Goal: Task Accomplishment & Management: Use online tool/utility

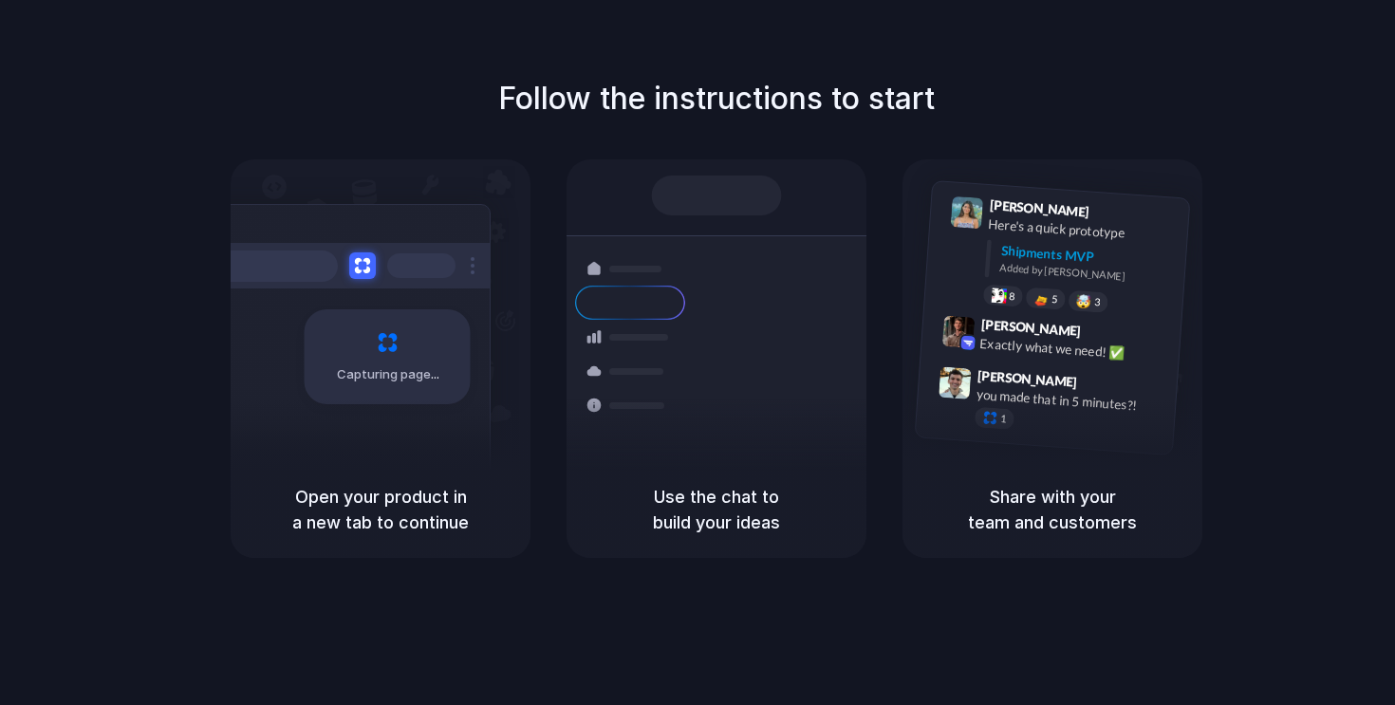
click at [354, 127] on div "Follow the instructions to start Capturing page Open your product in a new tab …" at bounding box center [716, 317] width 1395 height 482
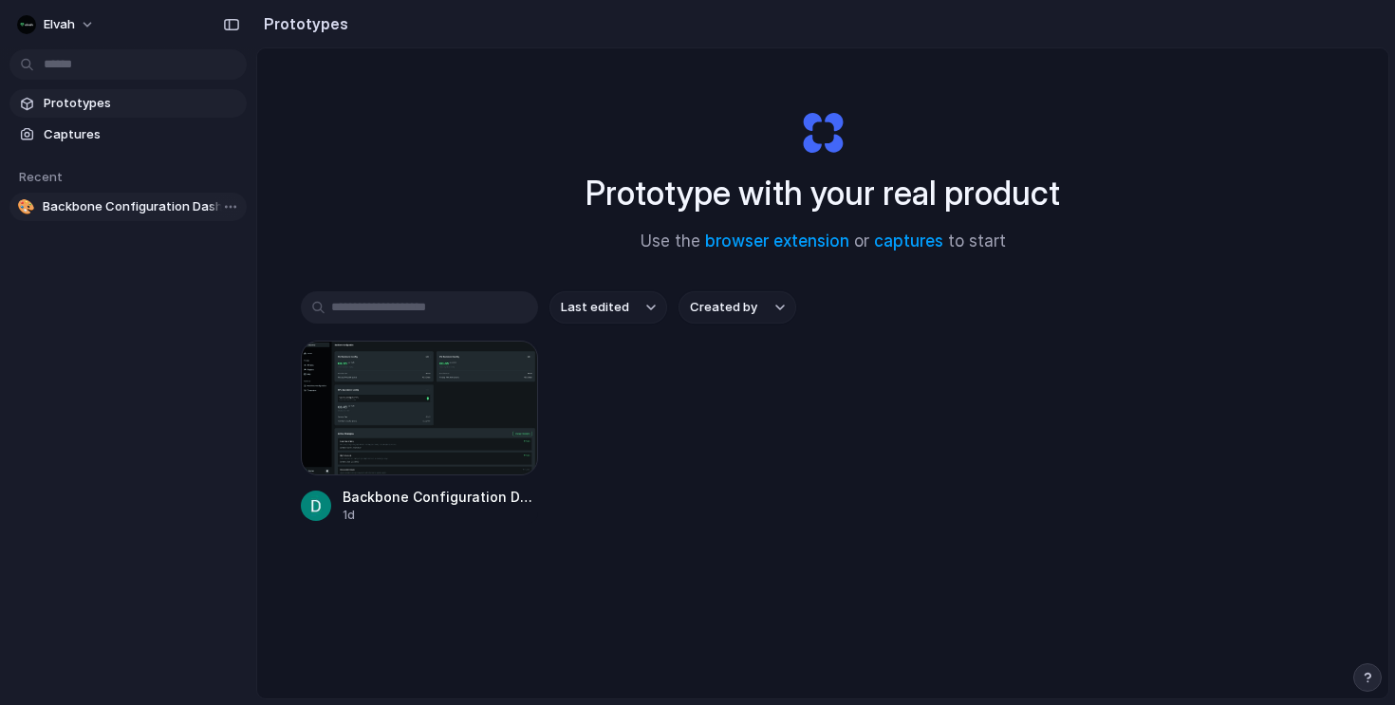
click at [200, 207] on span "Backbone Configuration Dashboard" at bounding box center [141, 206] width 196 height 19
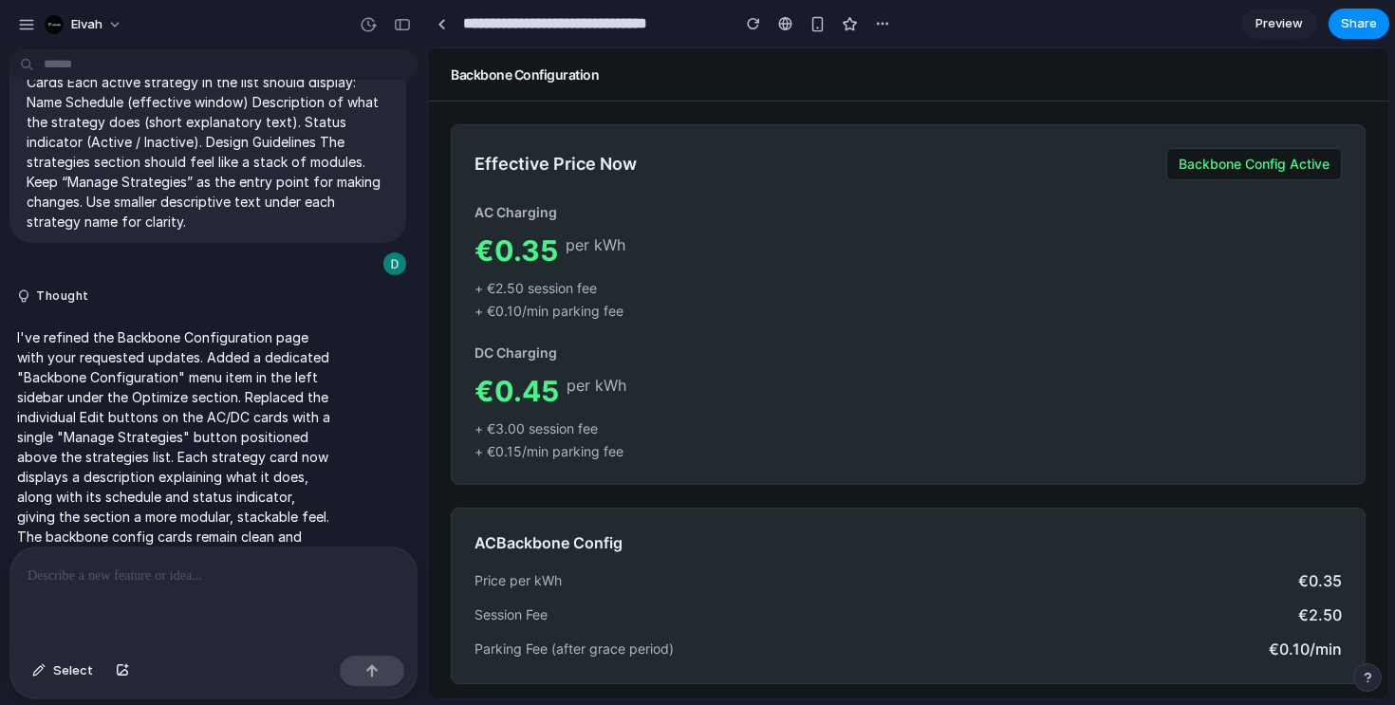
click at [224, 573] on p at bounding box center [214, 575] width 372 height 23
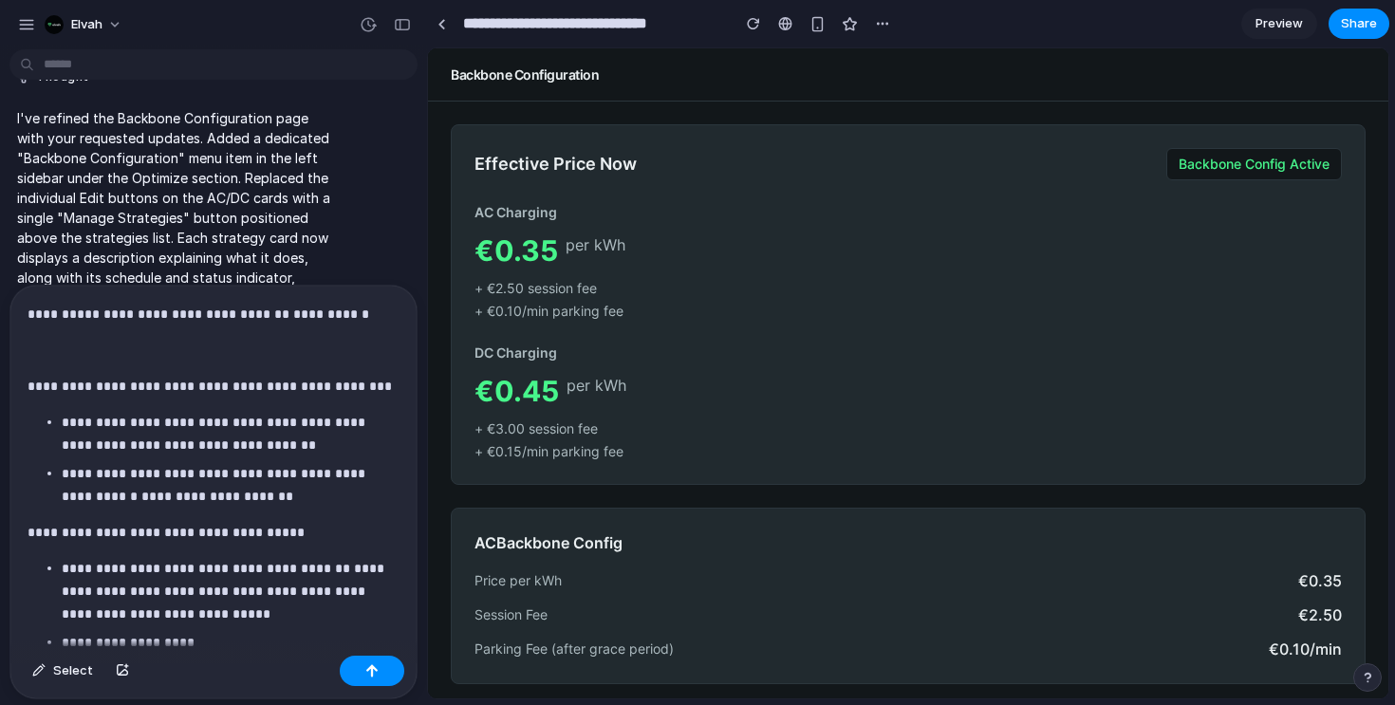
scroll to position [3334, 0]
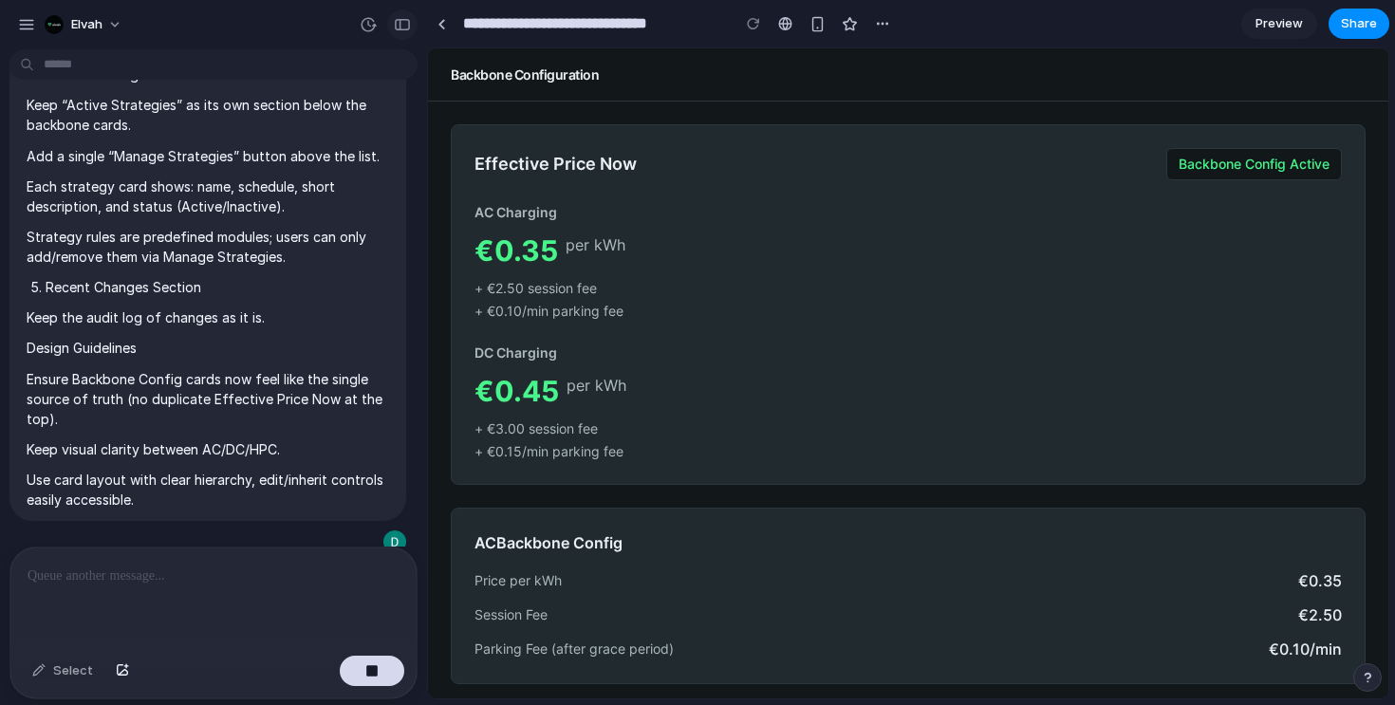
click at [410, 28] on div "button" at bounding box center [402, 24] width 17 height 13
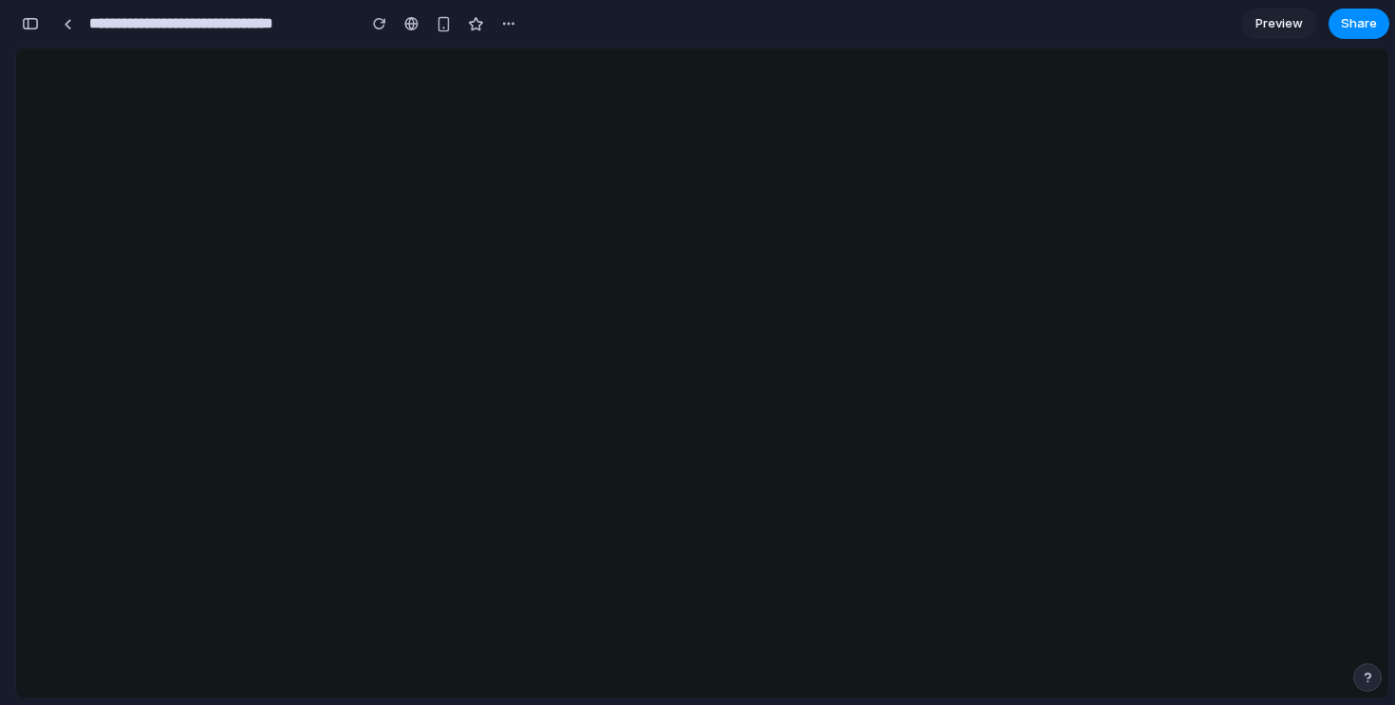
scroll to position [0, 0]
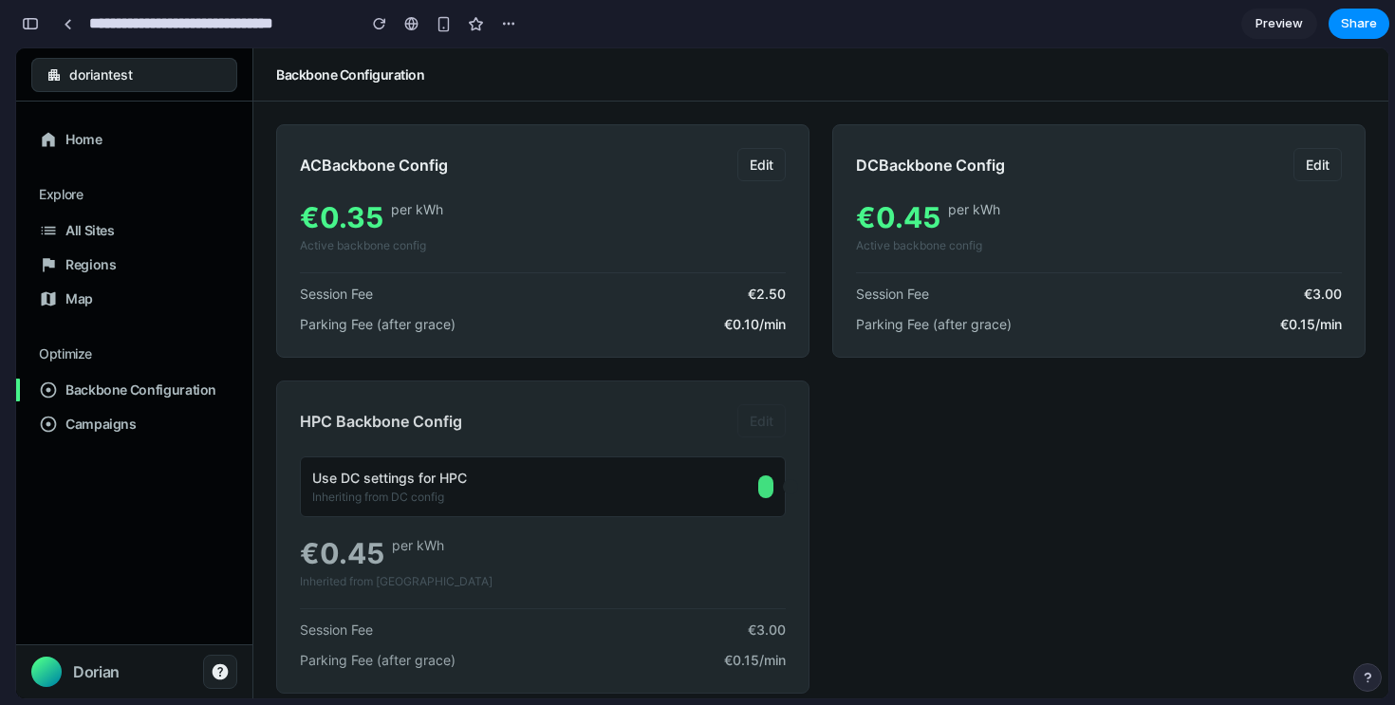
click at [768, 488] on button at bounding box center [765, 486] width 15 height 23
click at [768, 487] on span at bounding box center [769, 486] width 15 height 15
click at [768, 490] on button at bounding box center [765, 486] width 15 height 23
click at [768, 490] on span at bounding box center [769, 486] width 15 height 15
click at [768, 490] on button at bounding box center [765, 486] width 15 height 23
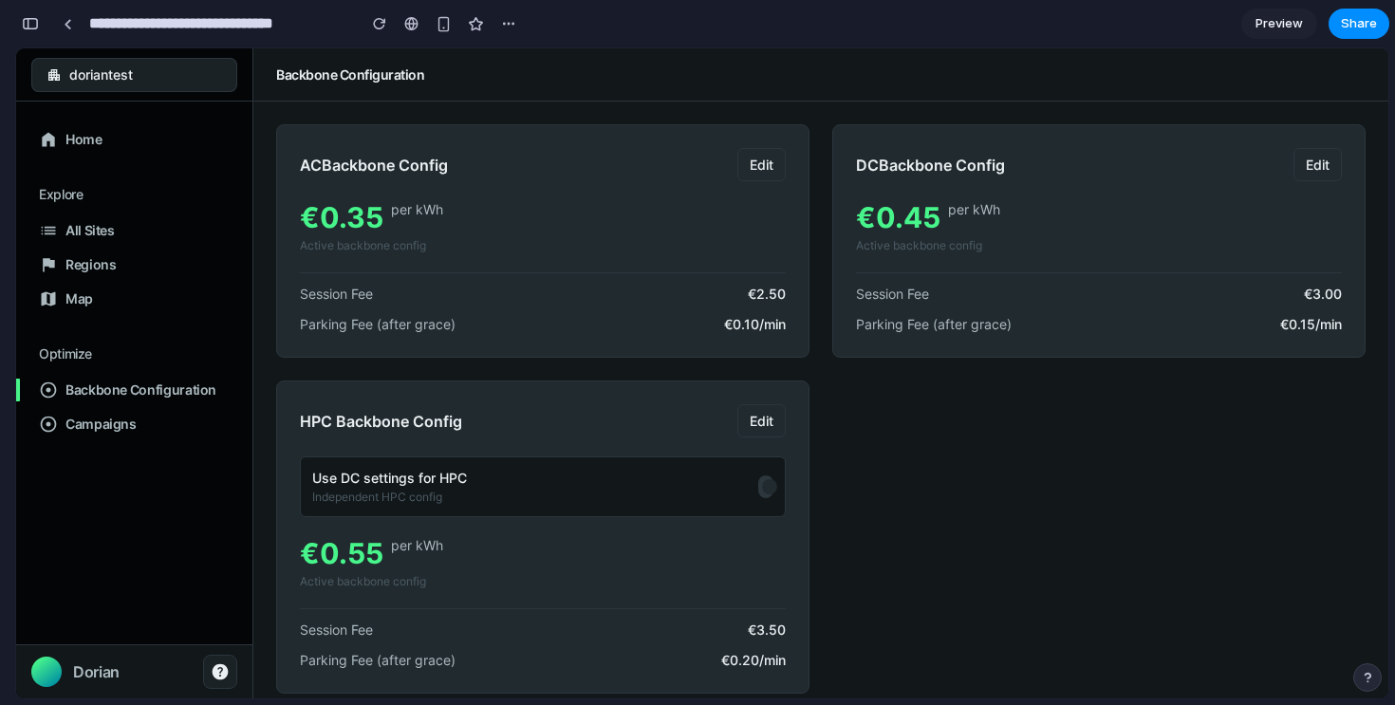
click at [768, 490] on span at bounding box center [769, 486] width 15 height 15
click at [768, 490] on button at bounding box center [765, 486] width 15 height 23
click at [768, 490] on span at bounding box center [769, 486] width 15 height 15
click at [768, 490] on button at bounding box center [765, 486] width 15 height 23
click at [768, 490] on span at bounding box center [769, 486] width 15 height 15
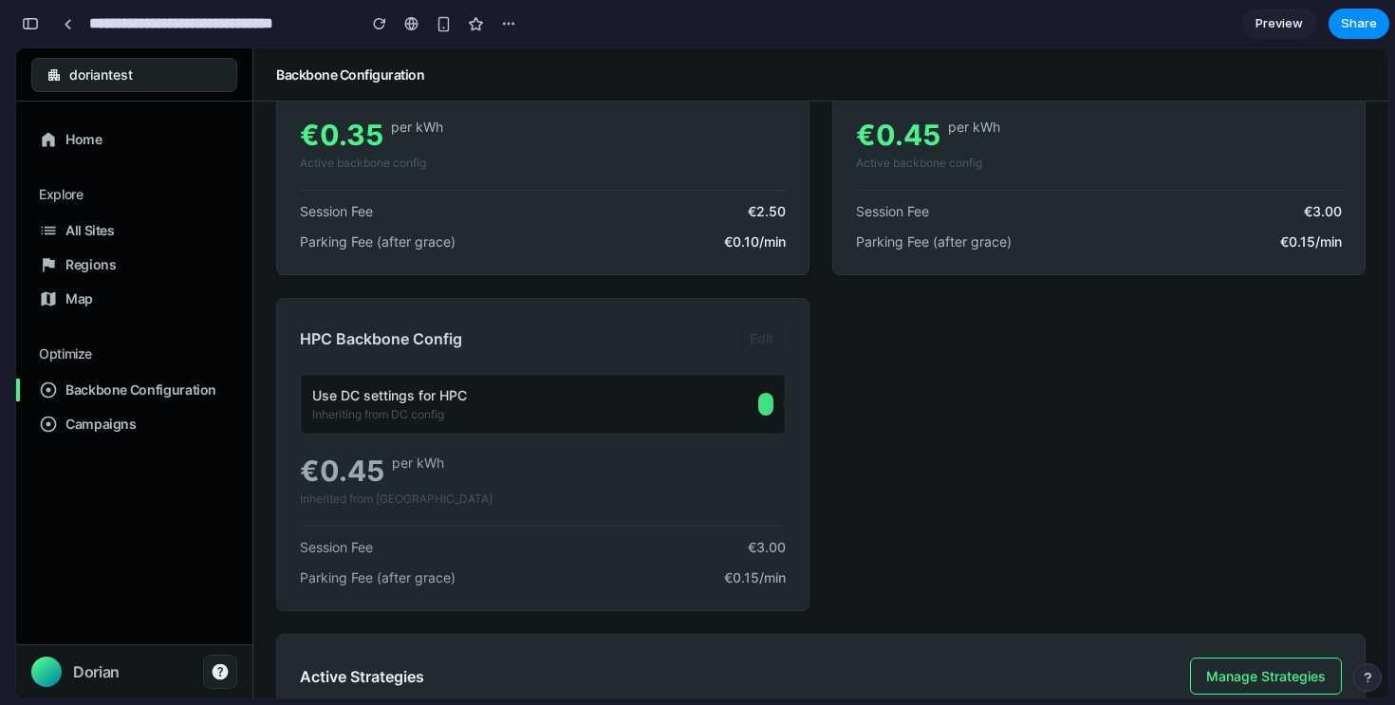
scroll to position [92, 0]
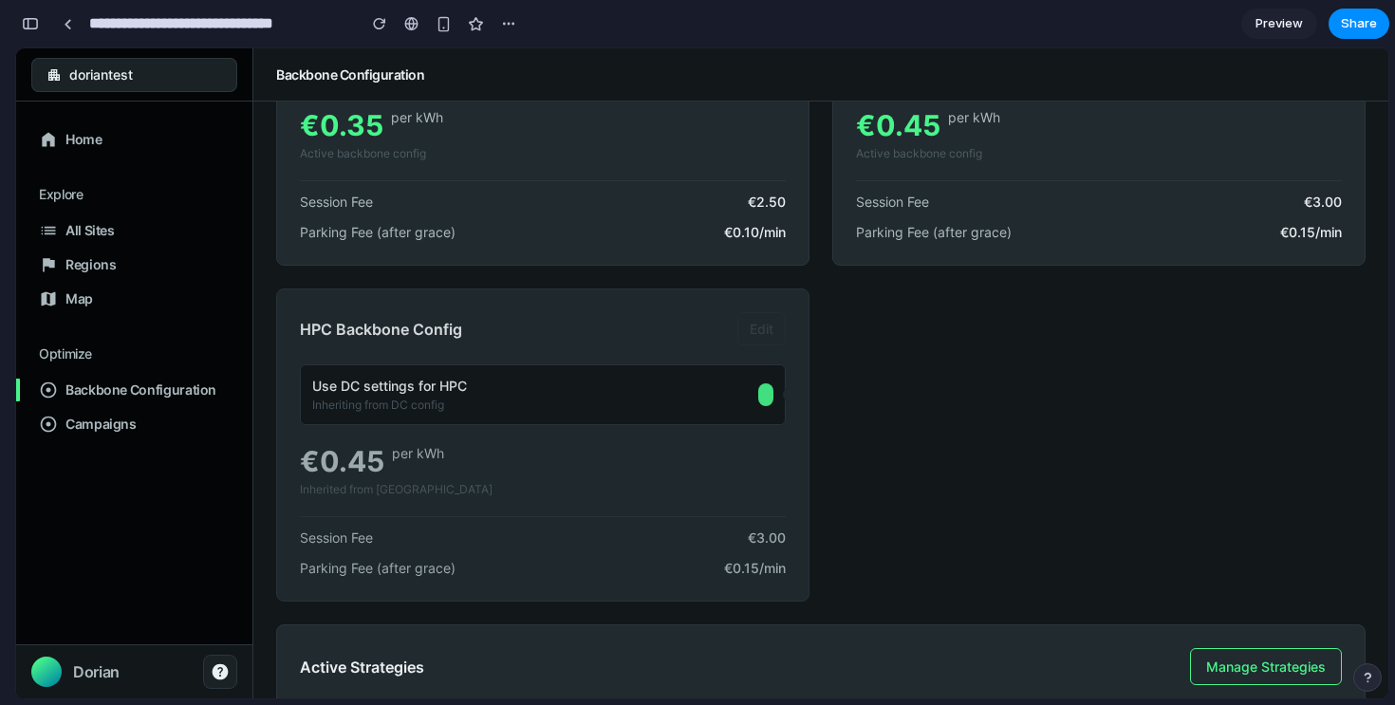
click at [767, 403] on button at bounding box center [765, 394] width 15 height 23
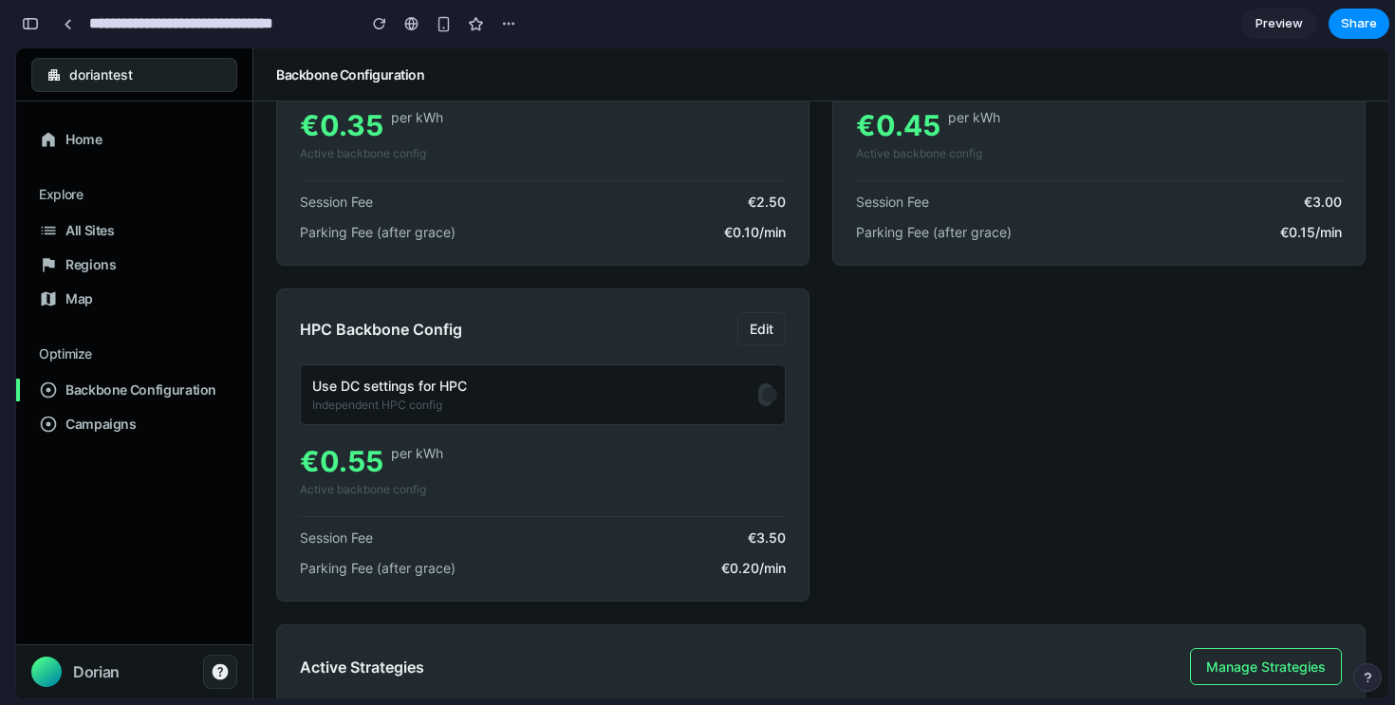
click at [767, 403] on button at bounding box center [765, 394] width 15 height 23
click at [767, 402] on button at bounding box center [765, 394] width 15 height 23
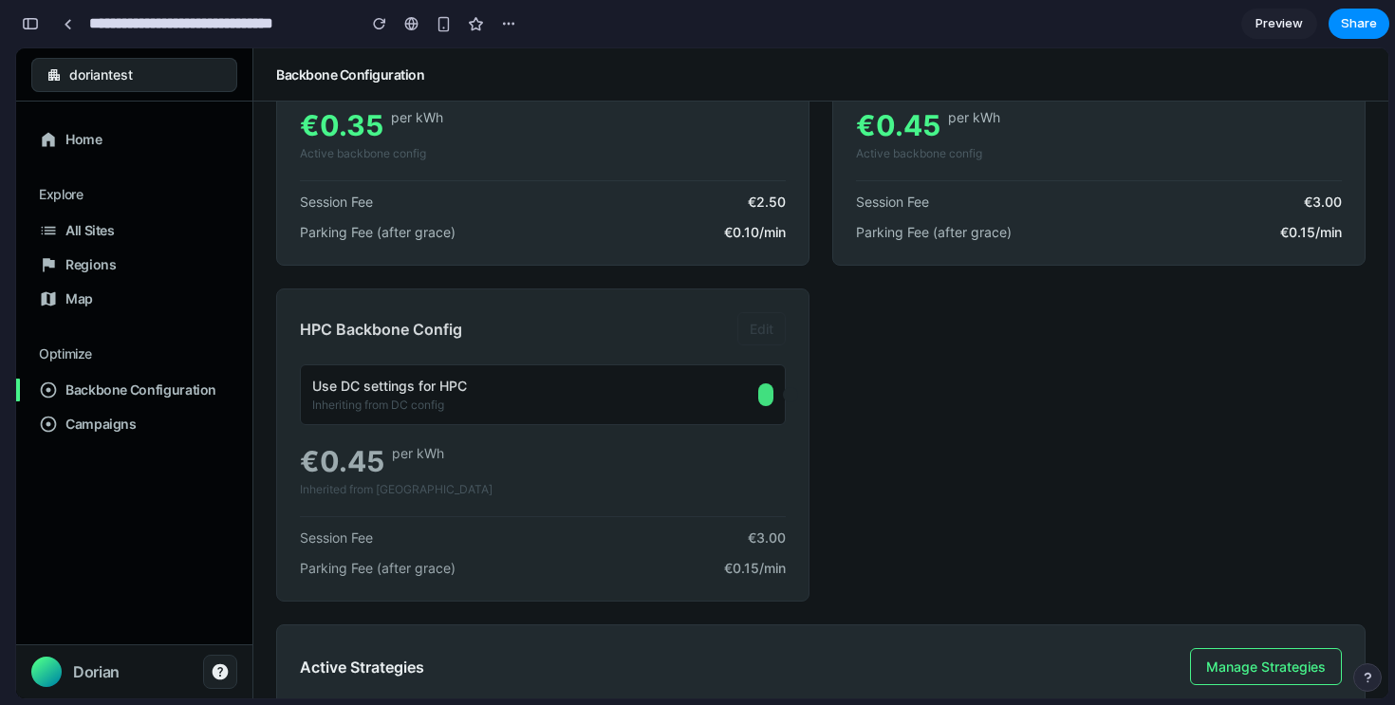
click at [767, 402] on button at bounding box center [765, 394] width 15 height 23
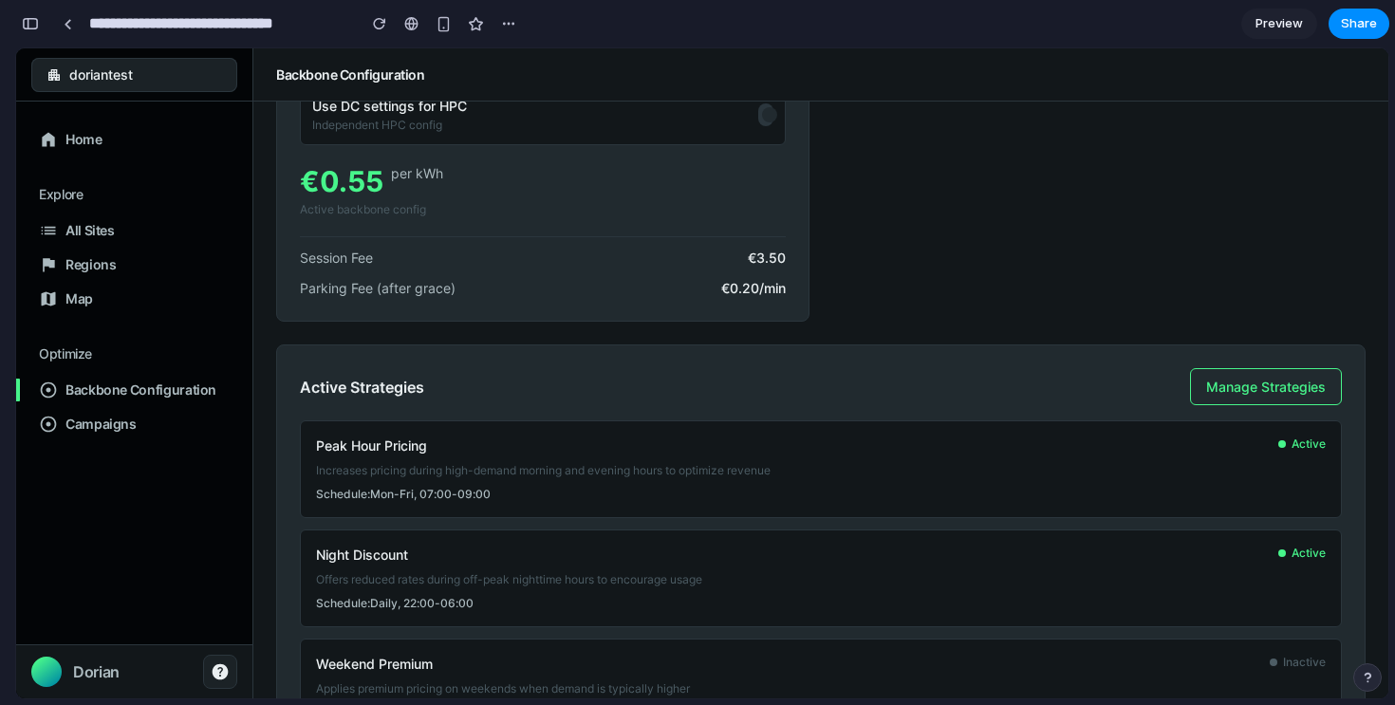
scroll to position [373, 0]
click at [1242, 390] on span "Manage Strategies" at bounding box center [1266, 386] width 120 height 16
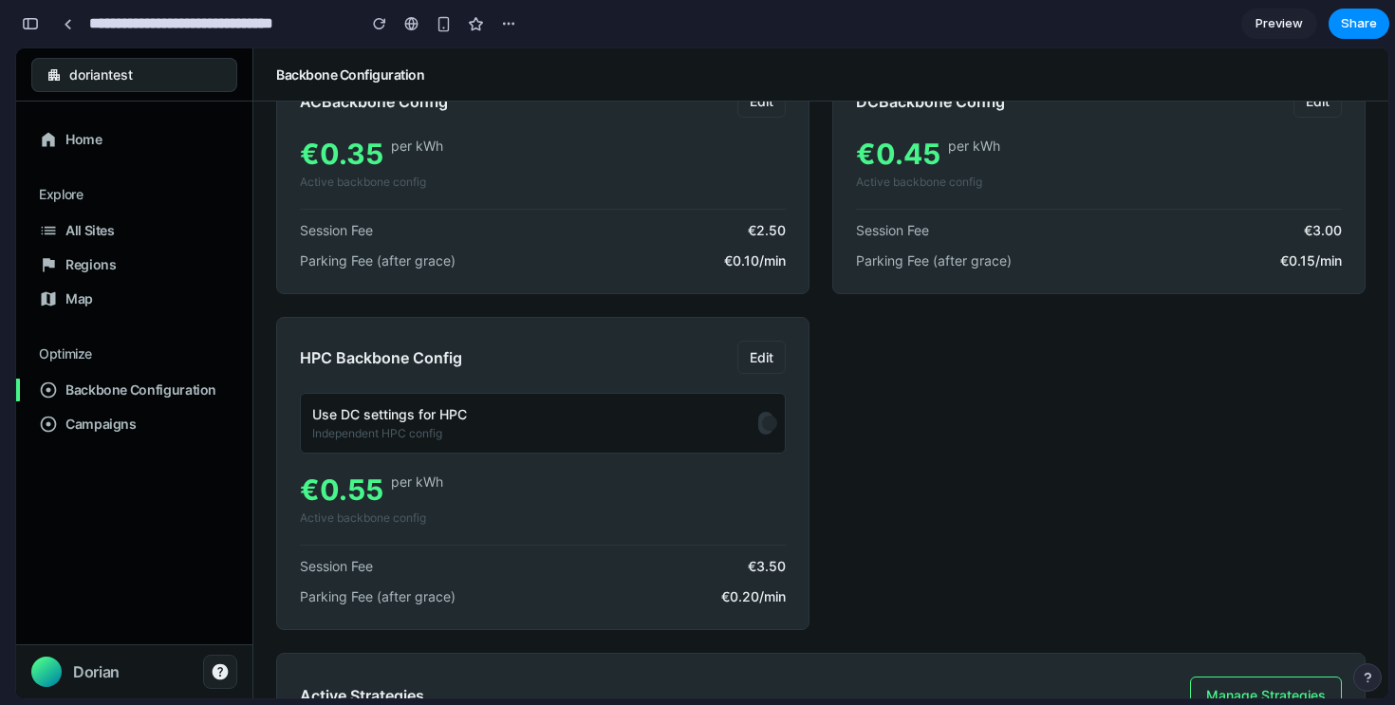
scroll to position [0, 0]
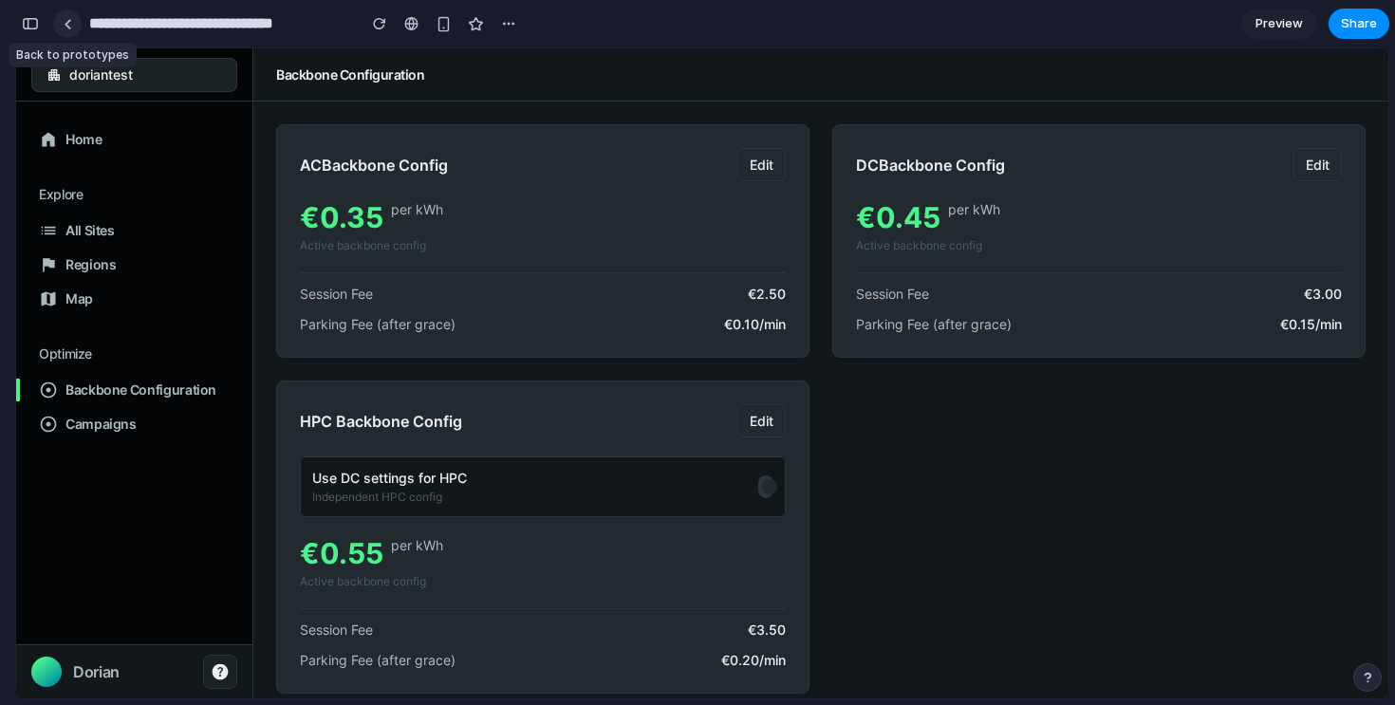
click at [70, 28] on div at bounding box center [68, 24] width 9 height 10
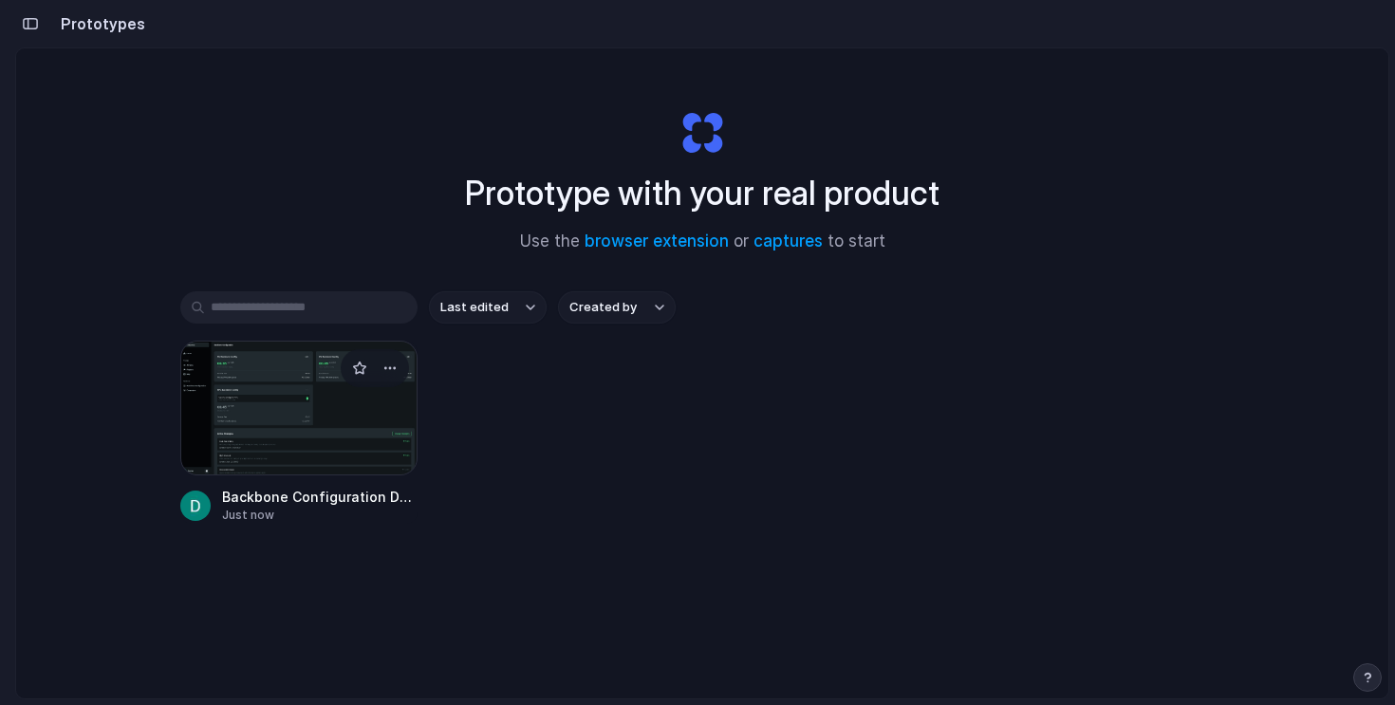
click at [331, 417] on div at bounding box center [298, 408] width 237 height 135
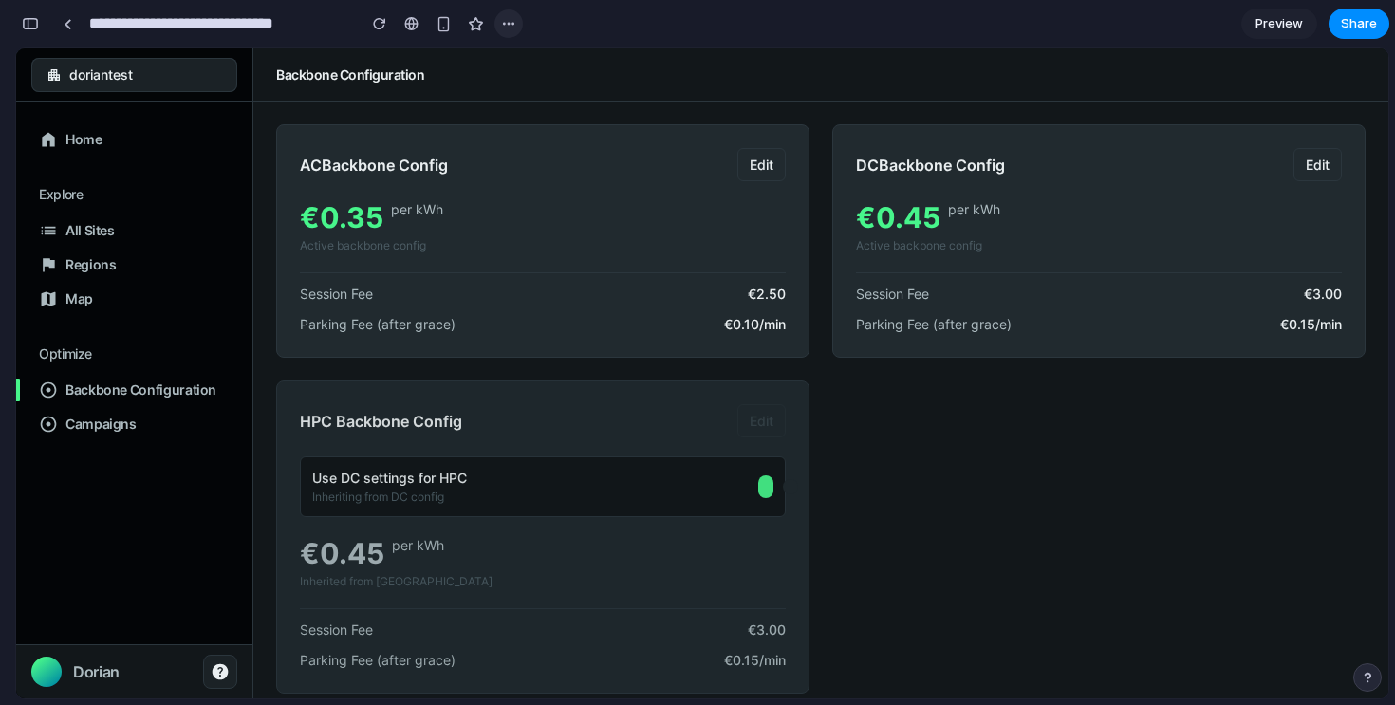
click at [507, 23] on div "button" at bounding box center [508, 23] width 15 height 15
click at [556, 22] on div "Duplicate Delete" at bounding box center [697, 352] width 1395 height 705
click at [512, 22] on div "button" at bounding box center [508, 23] width 15 height 15
click at [550, 64] on span "Duplicate" at bounding box center [557, 65] width 58 height 19
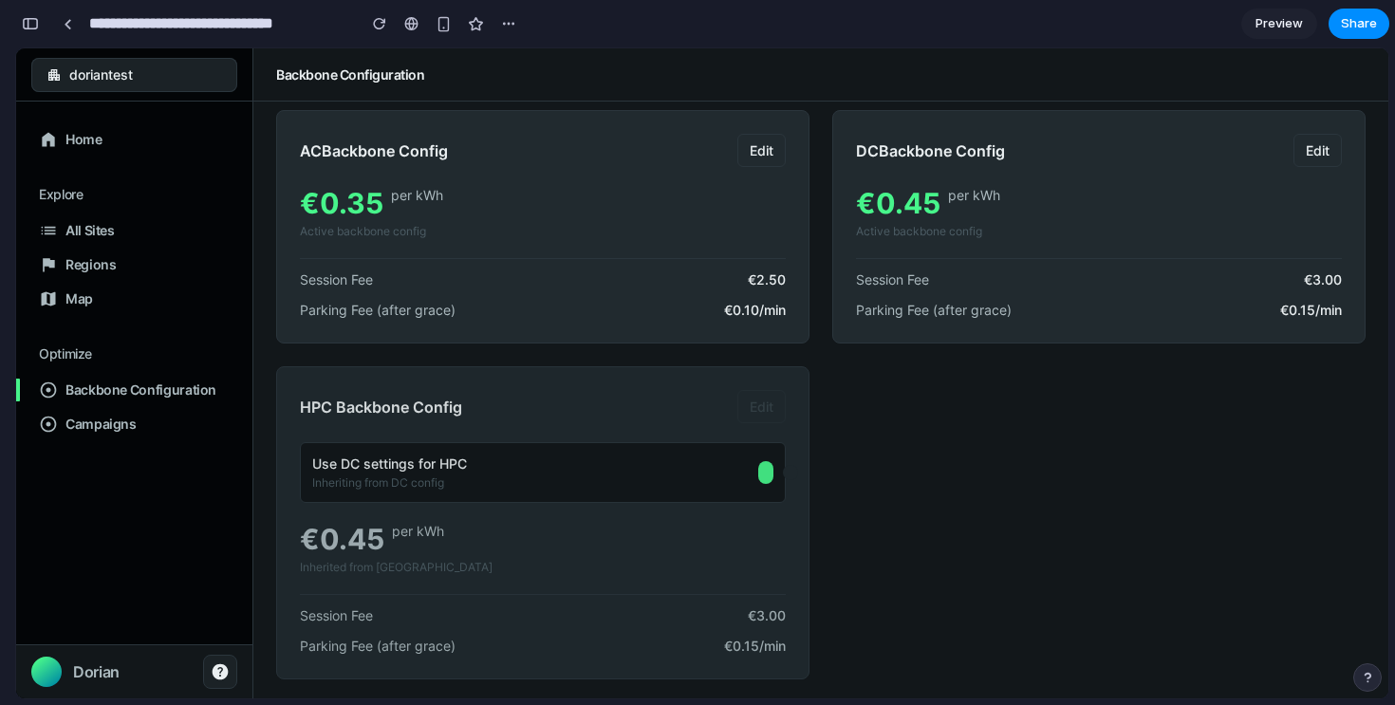
scroll to position [12, 0]
click at [769, 475] on button at bounding box center [765, 474] width 15 height 23
click at [765, 475] on span at bounding box center [769, 474] width 15 height 15
click at [765, 473] on button at bounding box center [765, 474] width 15 height 23
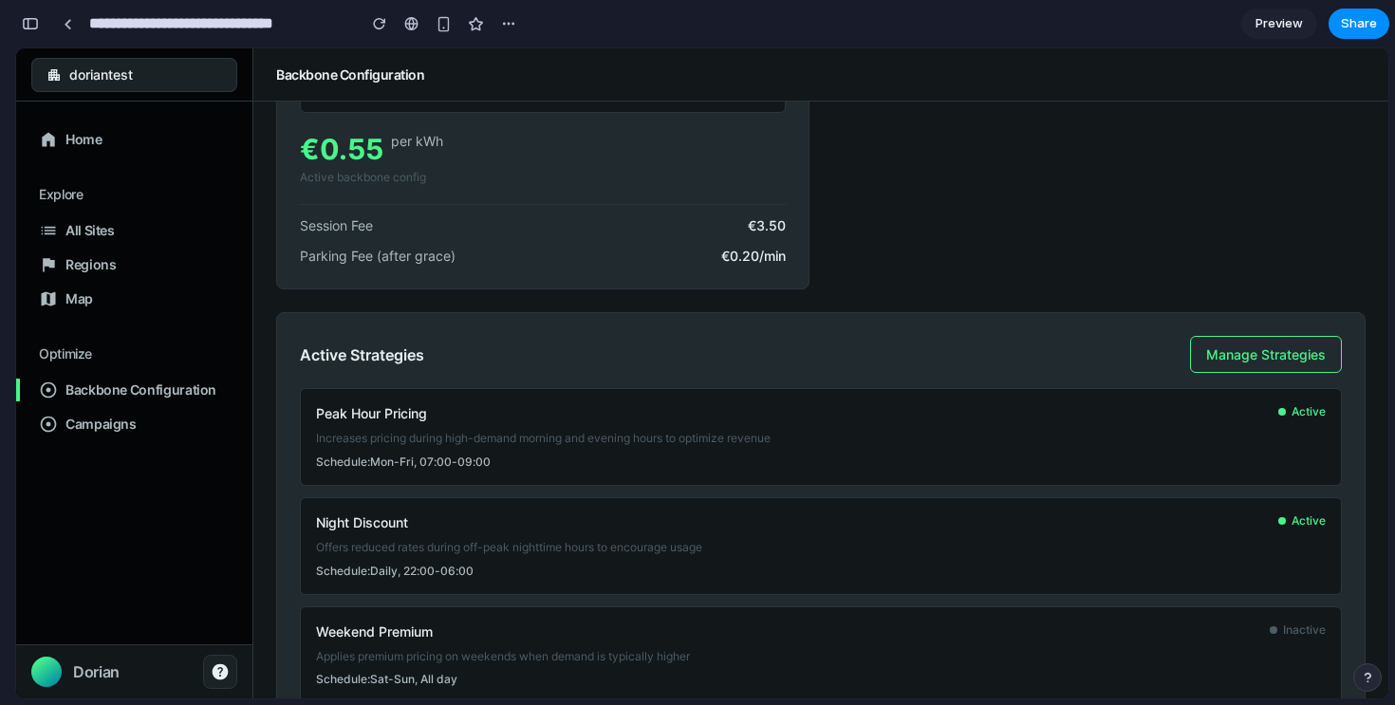
scroll to position [0, 0]
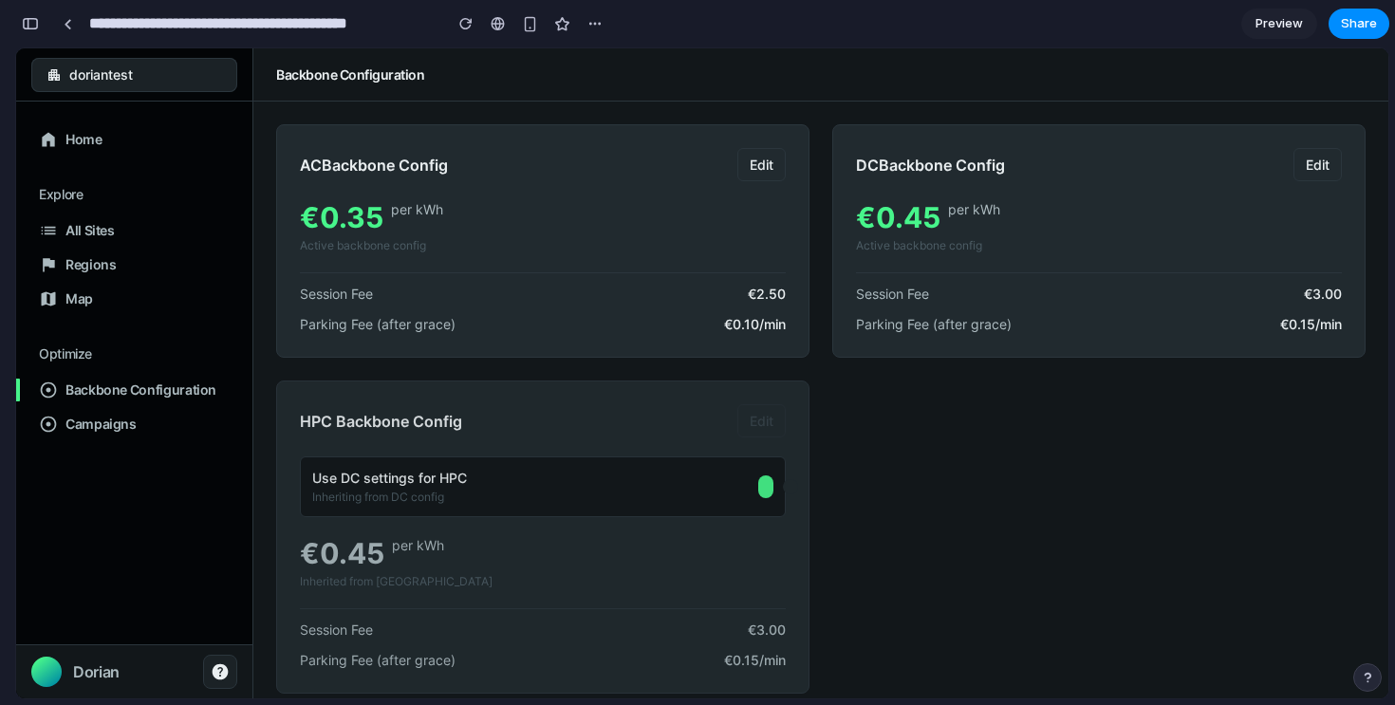
click at [1046, 65] on div "Backbone Configuration" at bounding box center [820, 74] width 1089 height 19
click at [28, 22] on div "button" at bounding box center [30, 23] width 17 height 13
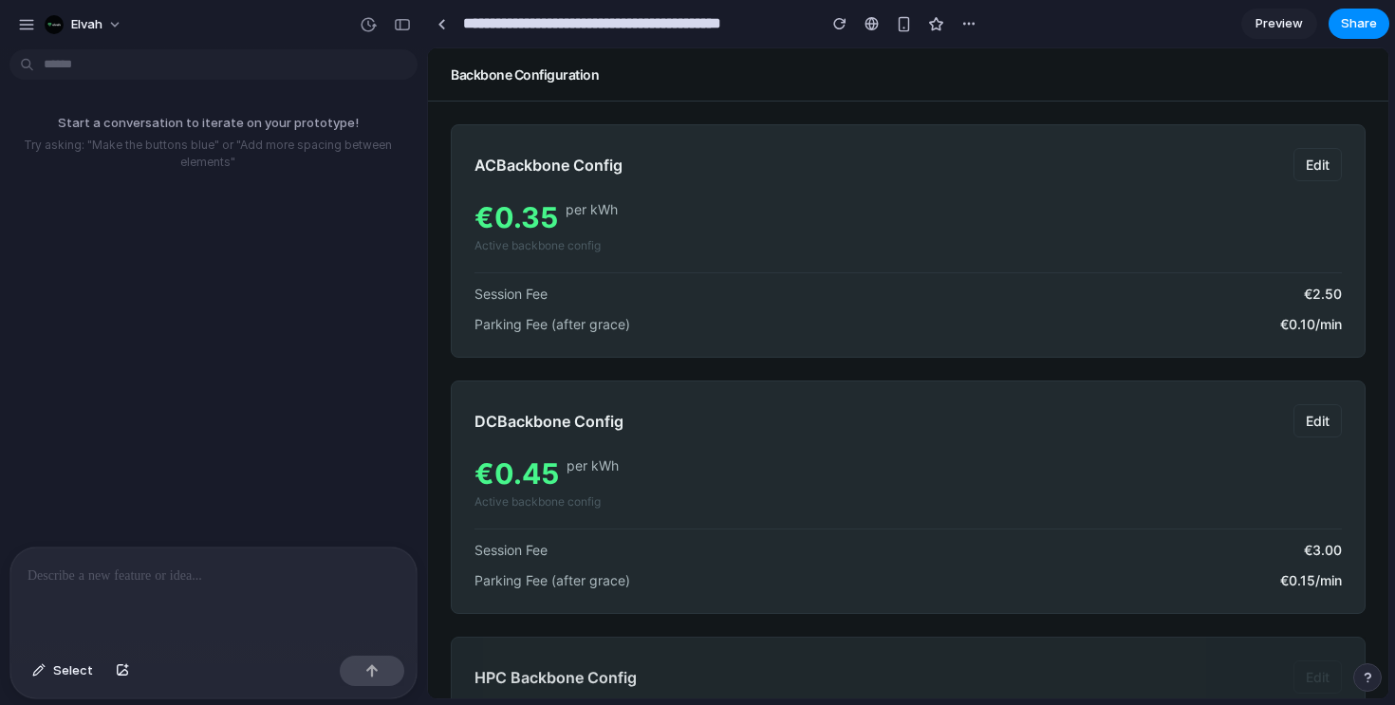
click at [208, 586] on p at bounding box center [214, 575] width 372 height 23
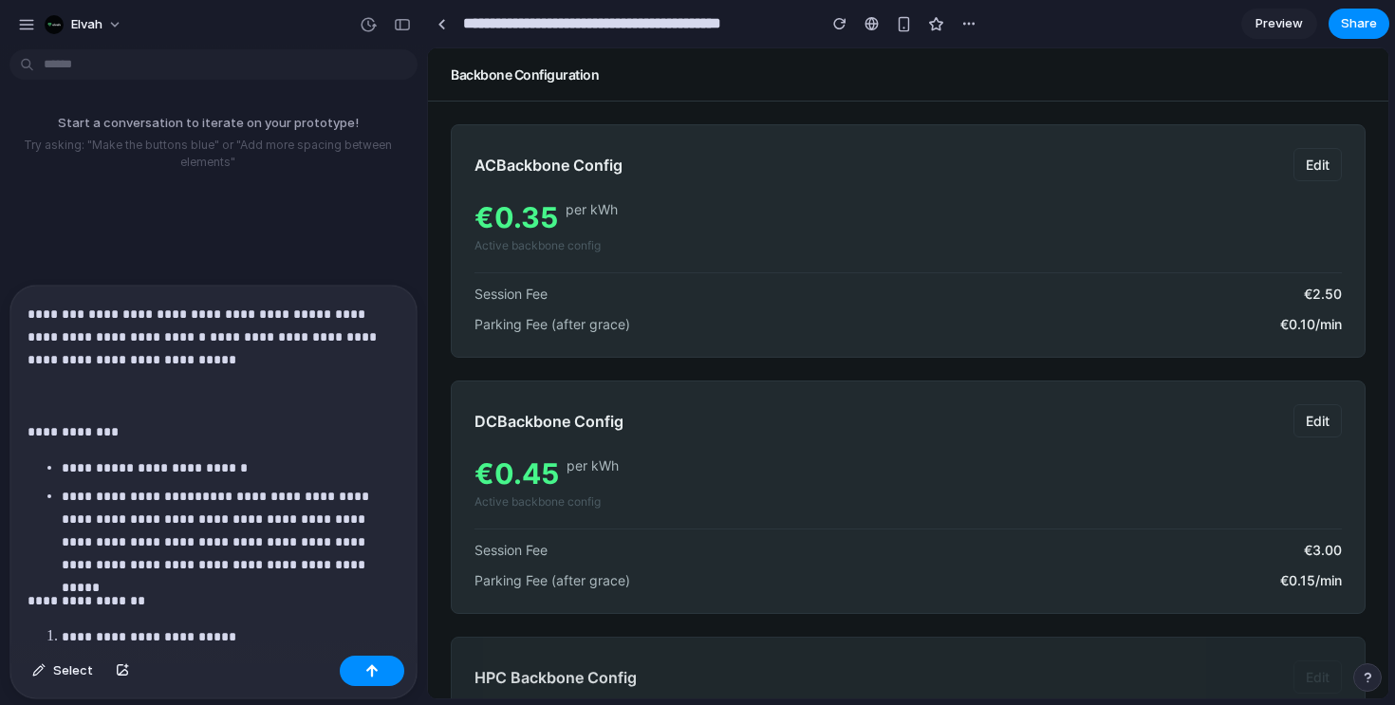
scroll to position [851, 0]
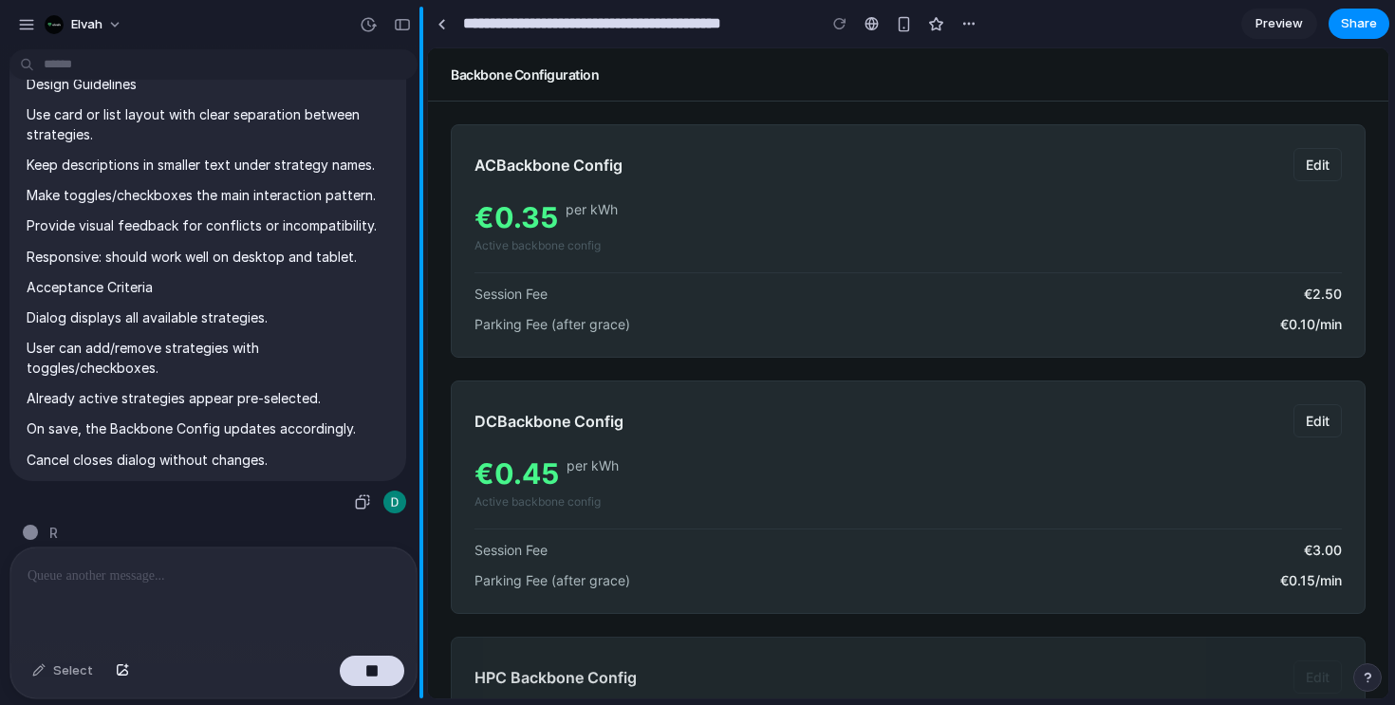
type input "**********"
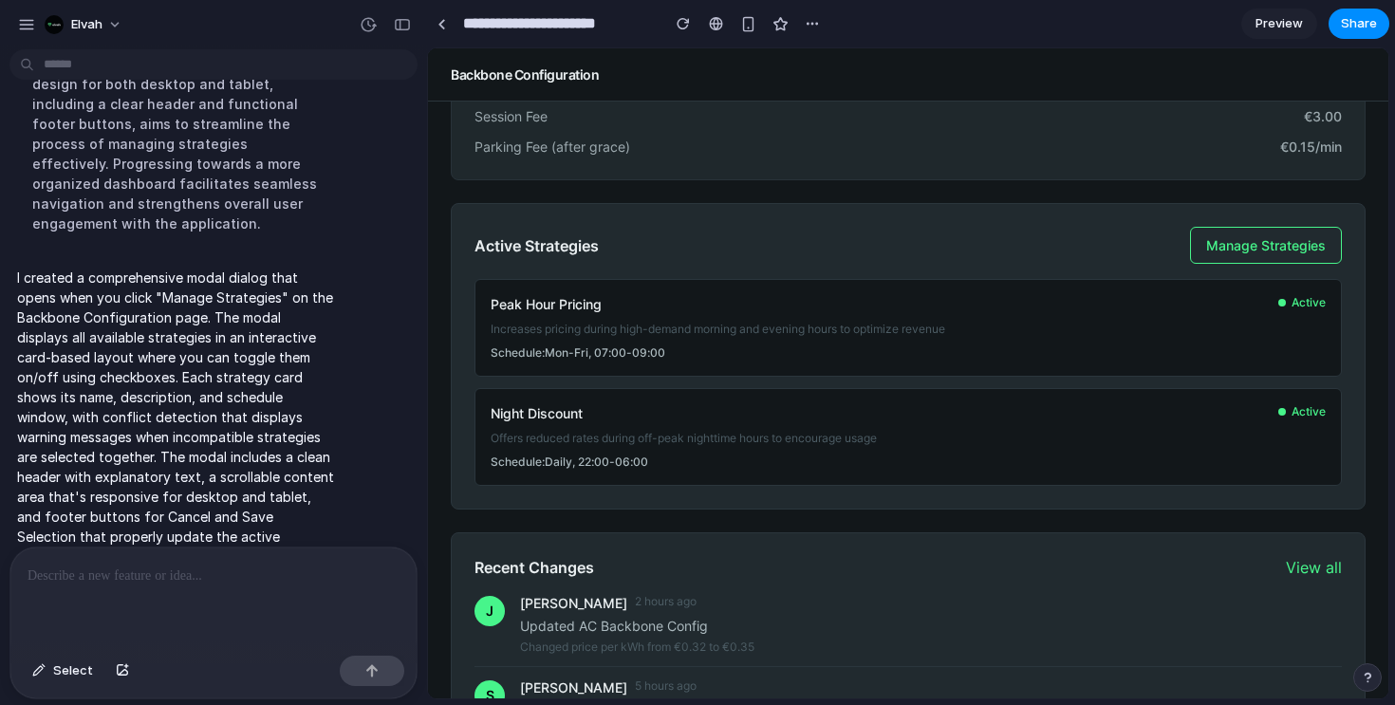
scroll to position [782, 0]
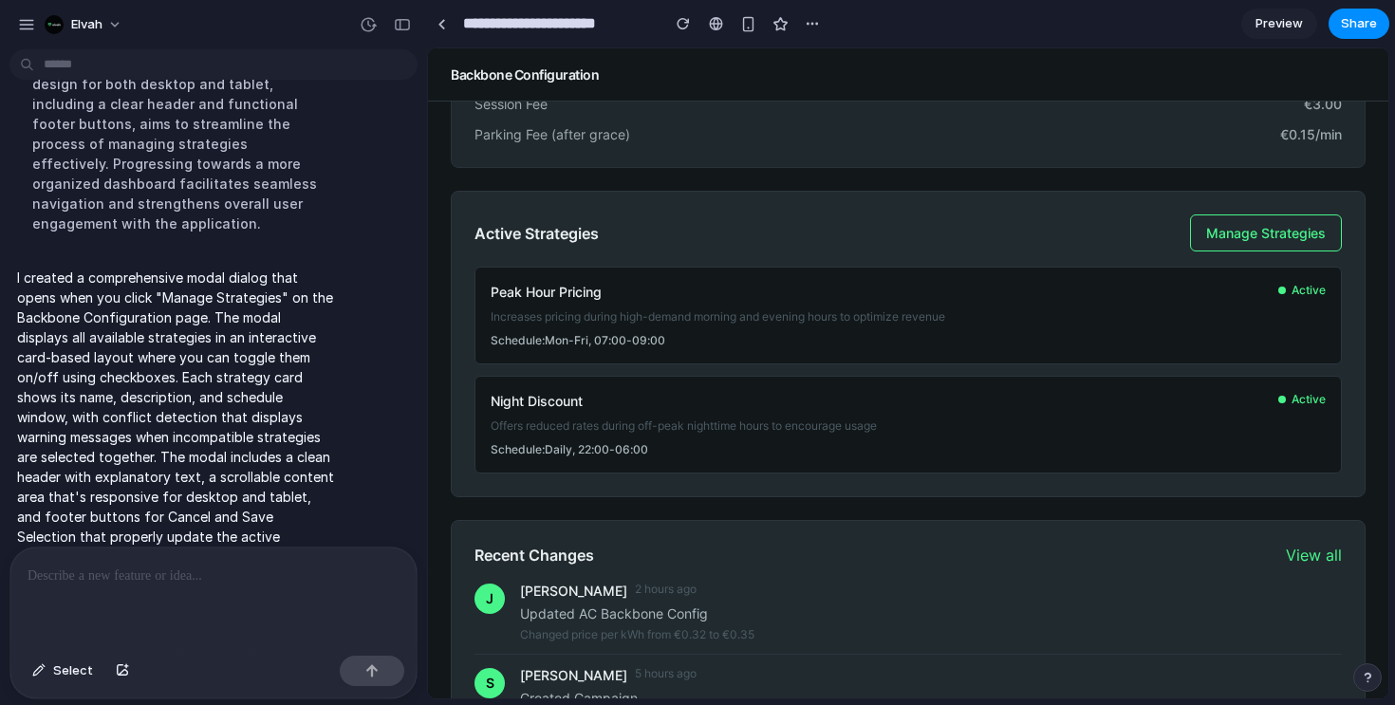
click at [1272, 231] on span "Manage Strategies" at bounding box center [1266, 233] width 120 height 16
click at [1226, 238] on span "Manage Strategies" at bounding box center [1266, 233] width 120 height 16
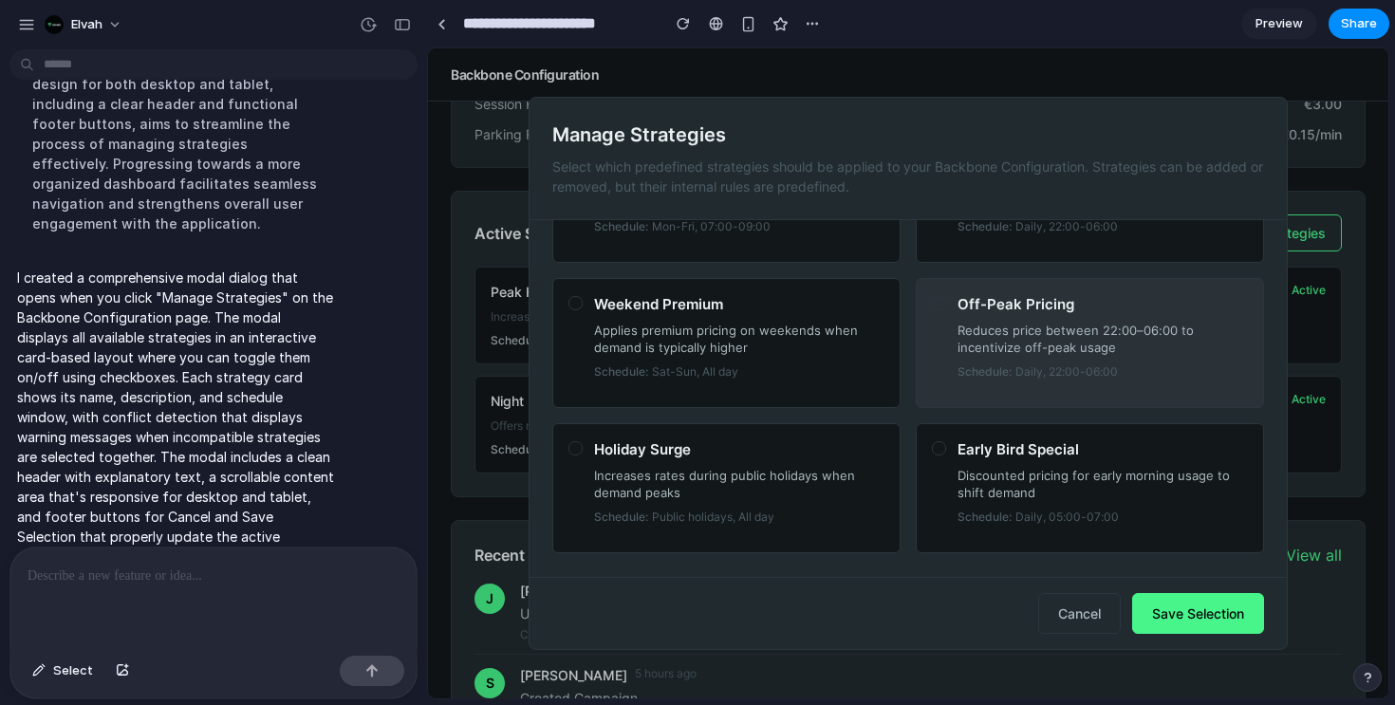
scroll to position [0, 0]
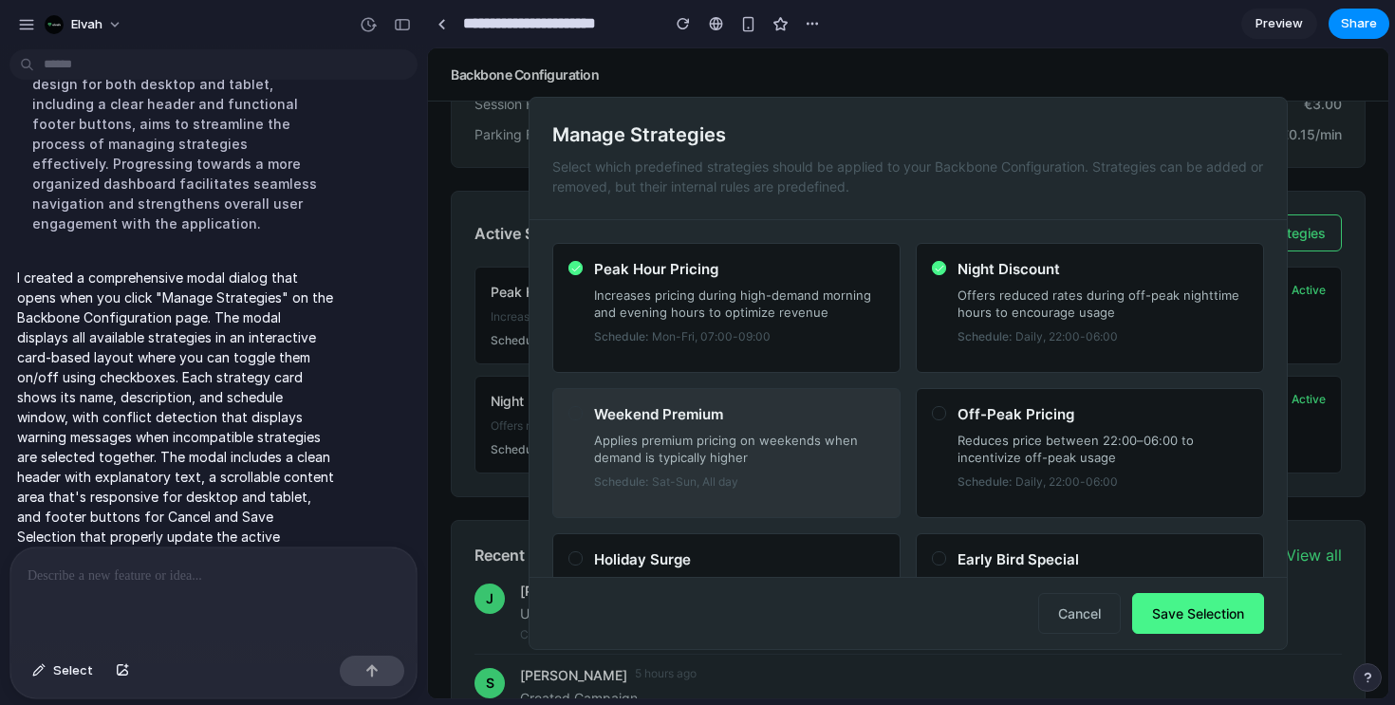
click at [810, 433] on p "Applies premium pricing on weekends when demand is typically higher" at bounding box center [739, 449] width 290 height 34
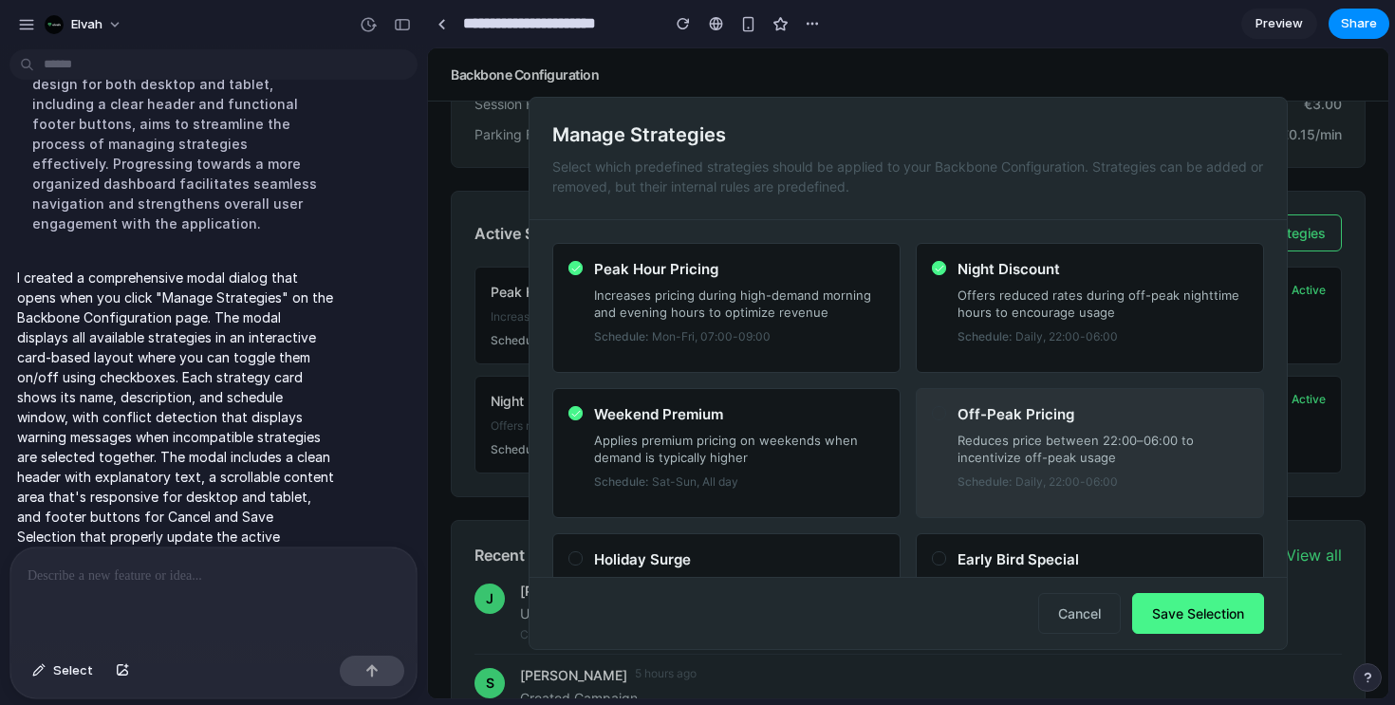
click at [983, 435] on p "Reduces price between 22:00–06:00 to incentivize off-peak usage" at bounding box center [1102, 449] width 290 height 34
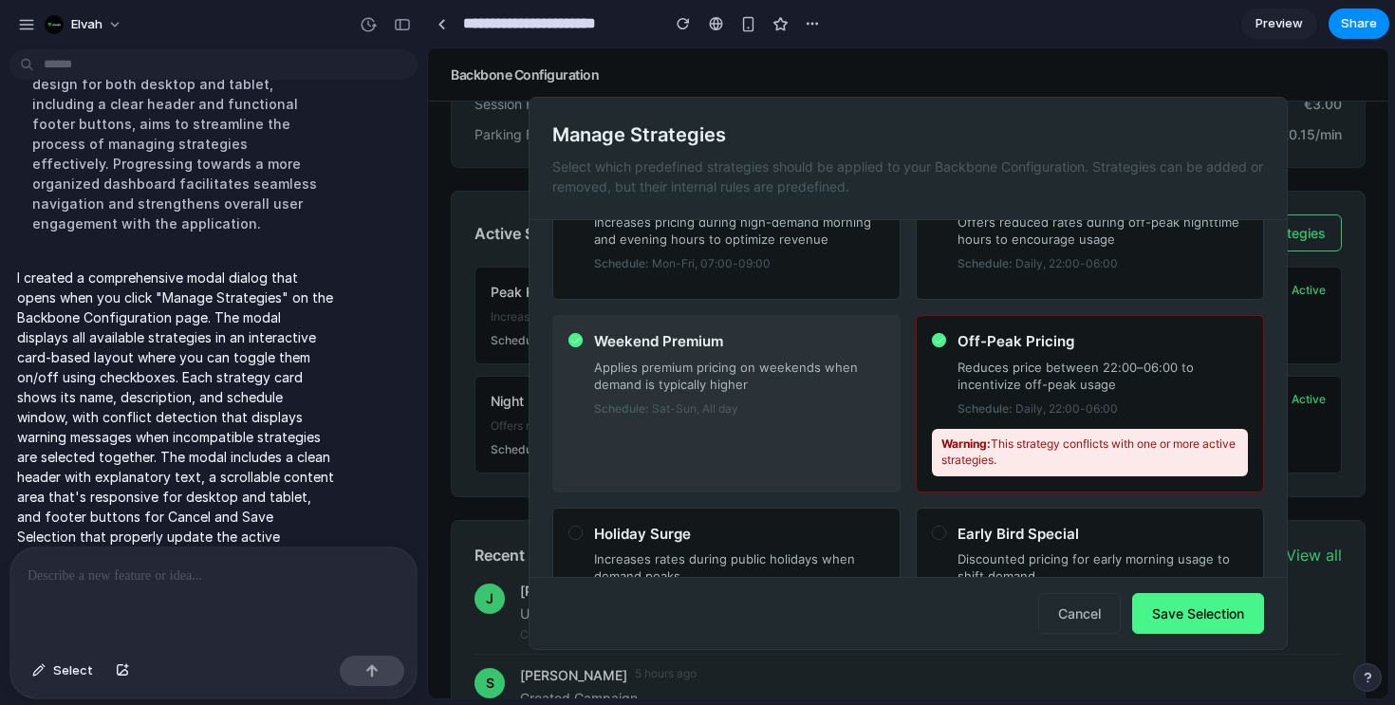
scroll to position [14, 0]
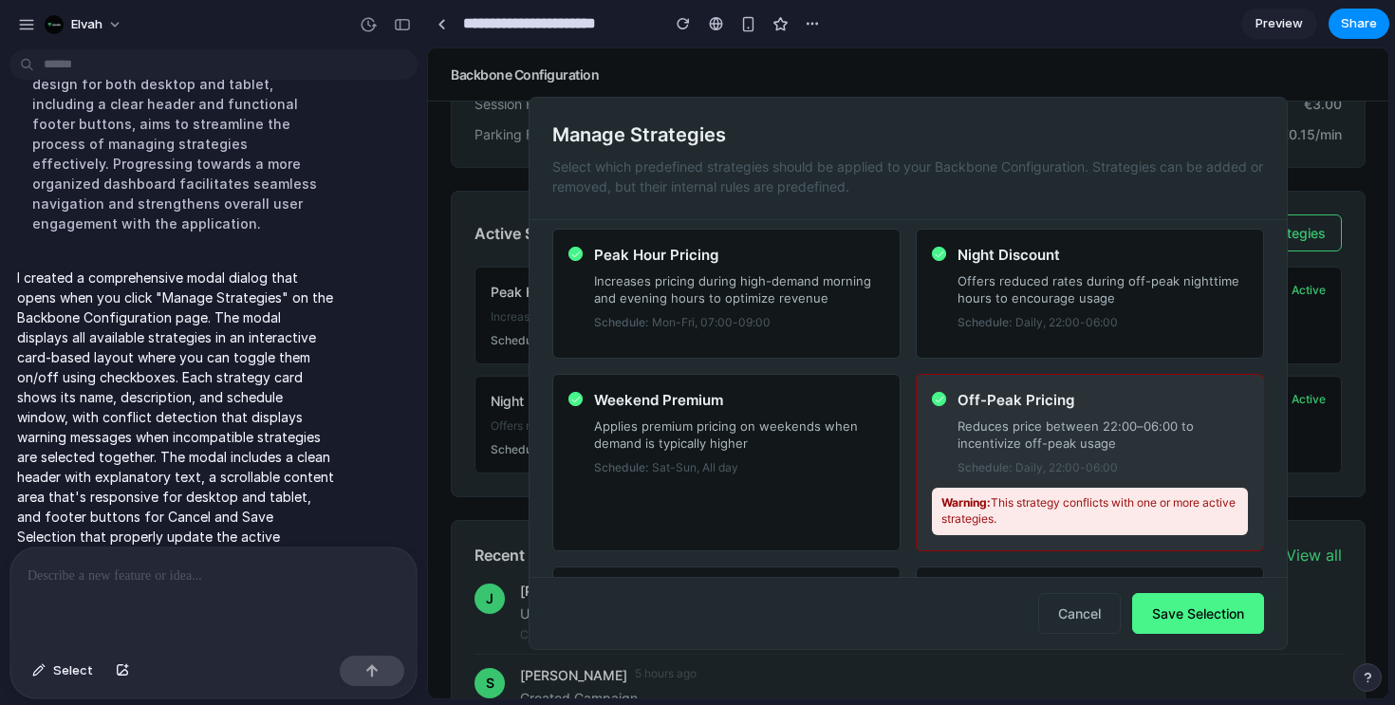
click at [977, 398] on h3 "Off-Peak Pricing" at bounding box center [1102, 401] width 290 height 22
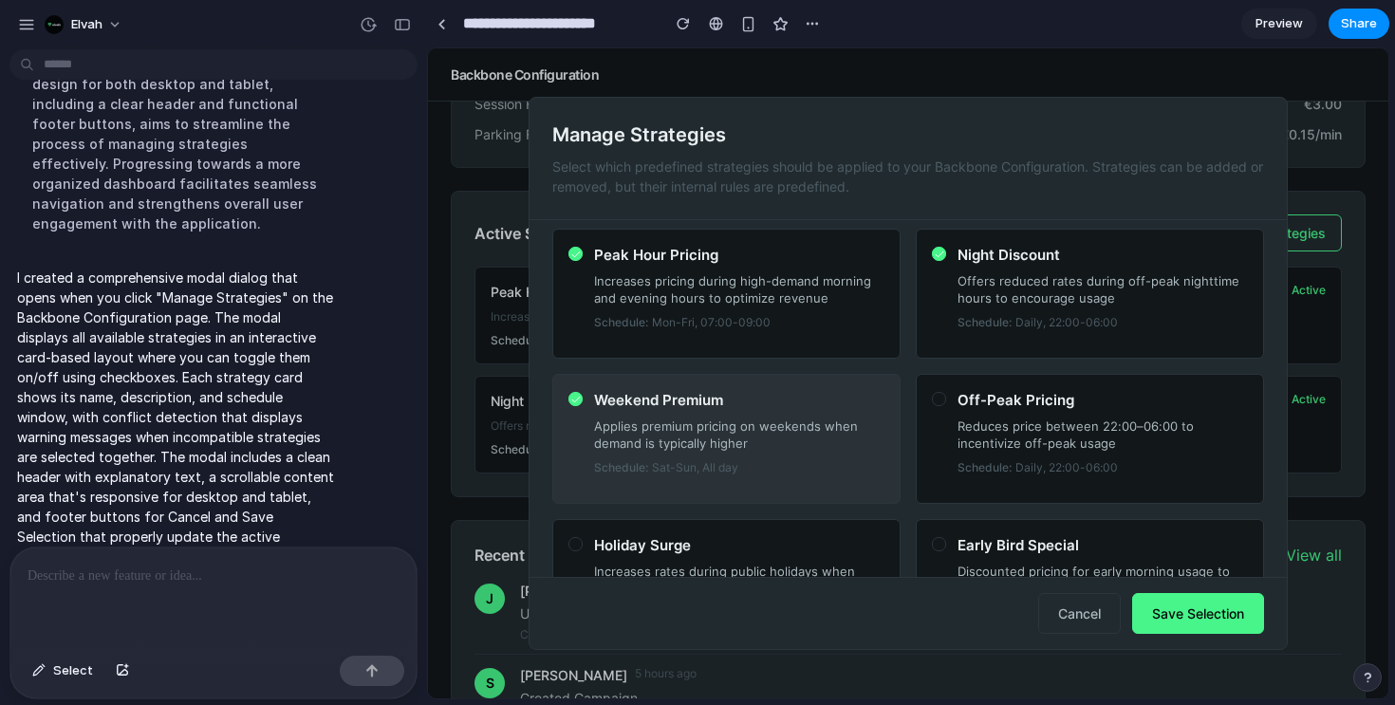
click at [841, 409] on h3 "Weekend Premium" at bounding box center [739, 401] width 290 height 22
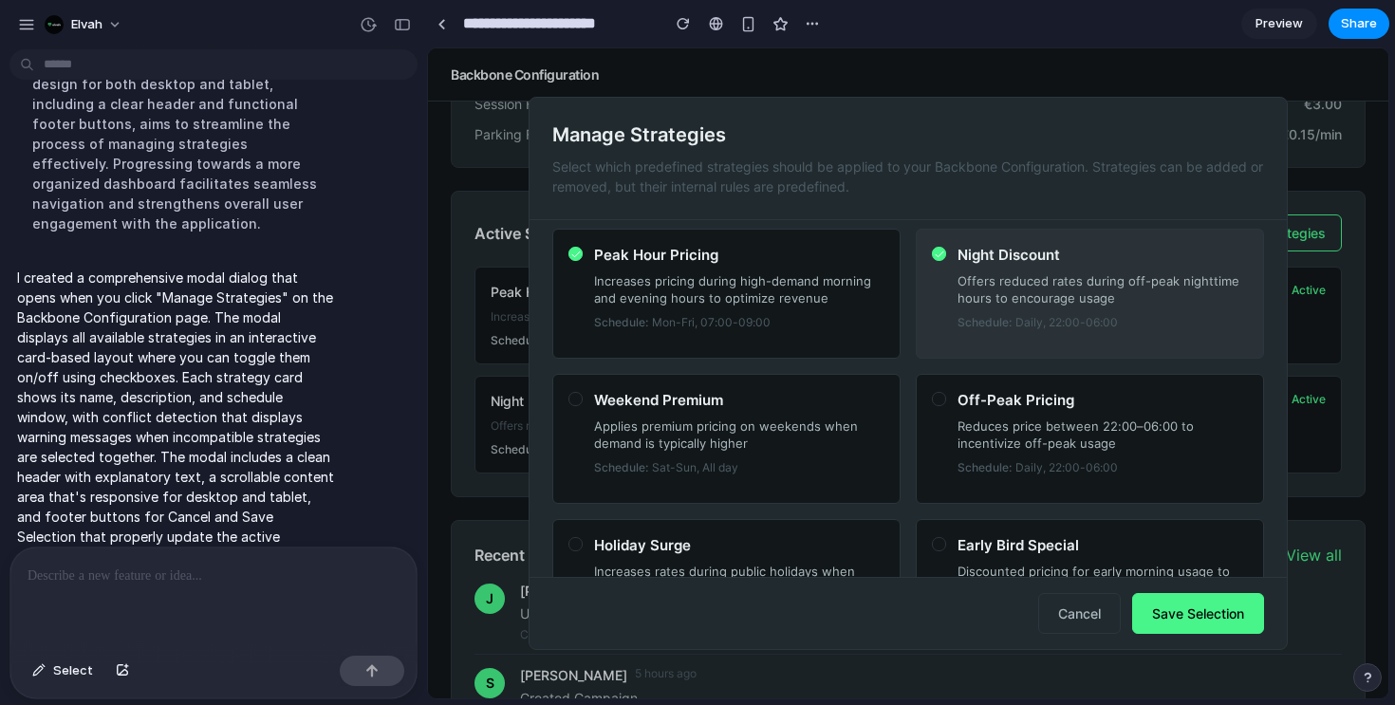
click at [953, 277] on div "Night Discount Offers reduced rates during off-peak nighttime hours to encourag…" at bounding box center [1090, 288] width 316 height 86
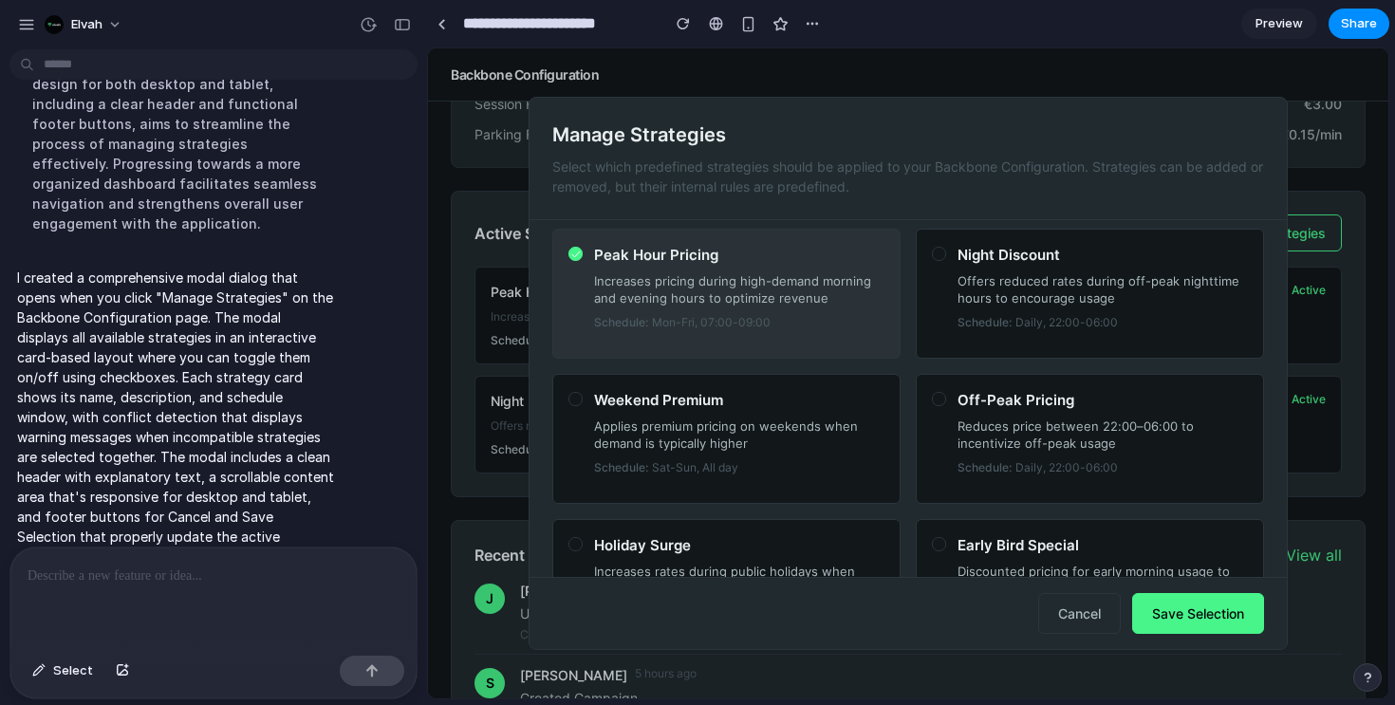
click at [792, 277] on p "Increases pricing during high-demand morning and evening hours to optimize reve…" at bounding box center [739, 289] width 290 height 34
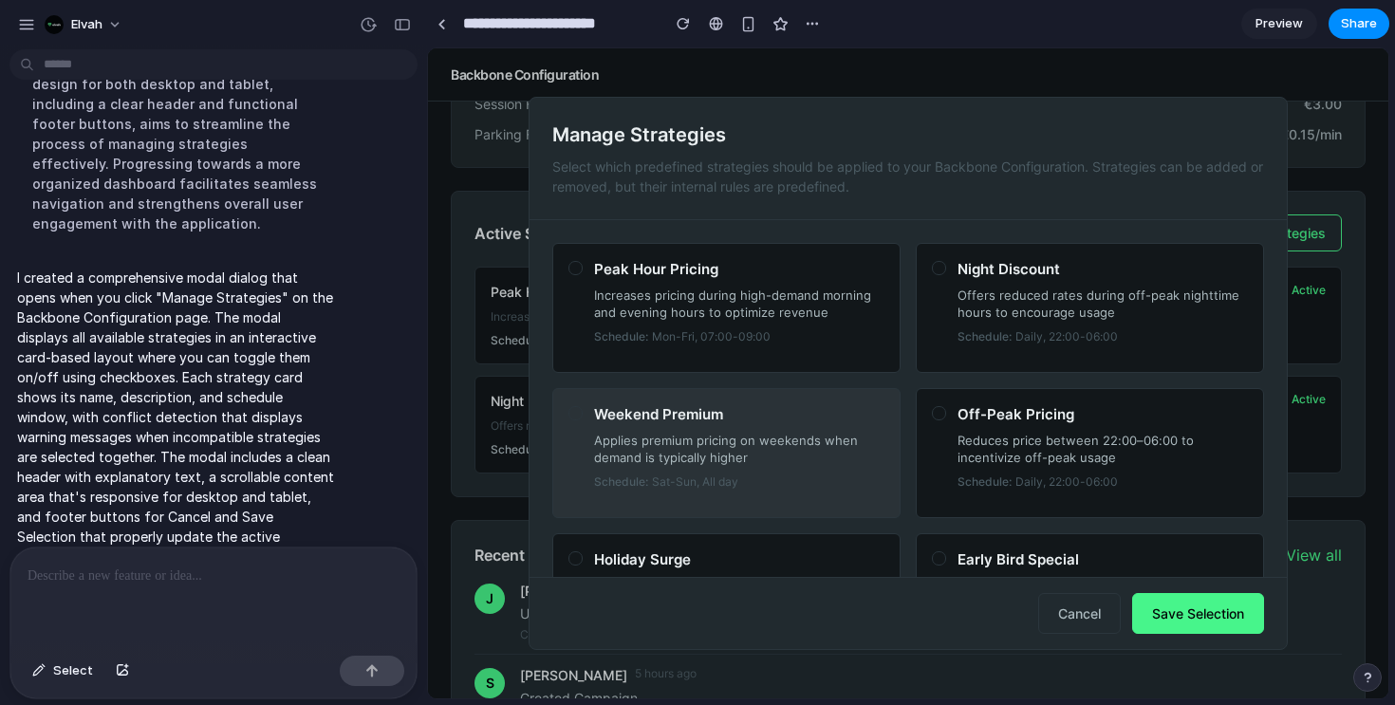
scroll to position [110, 0]
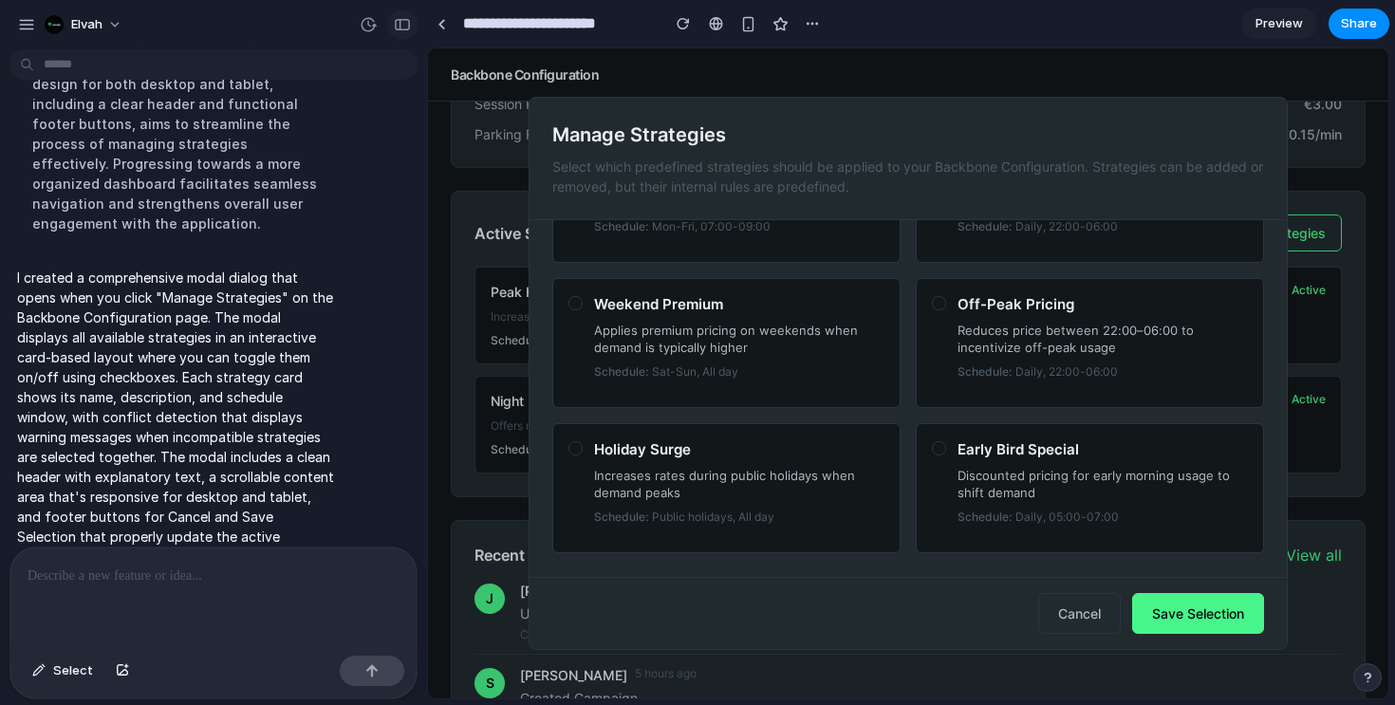
click at [406, 18] on div "button" at bounding box center [402, 24] width 17 height 13
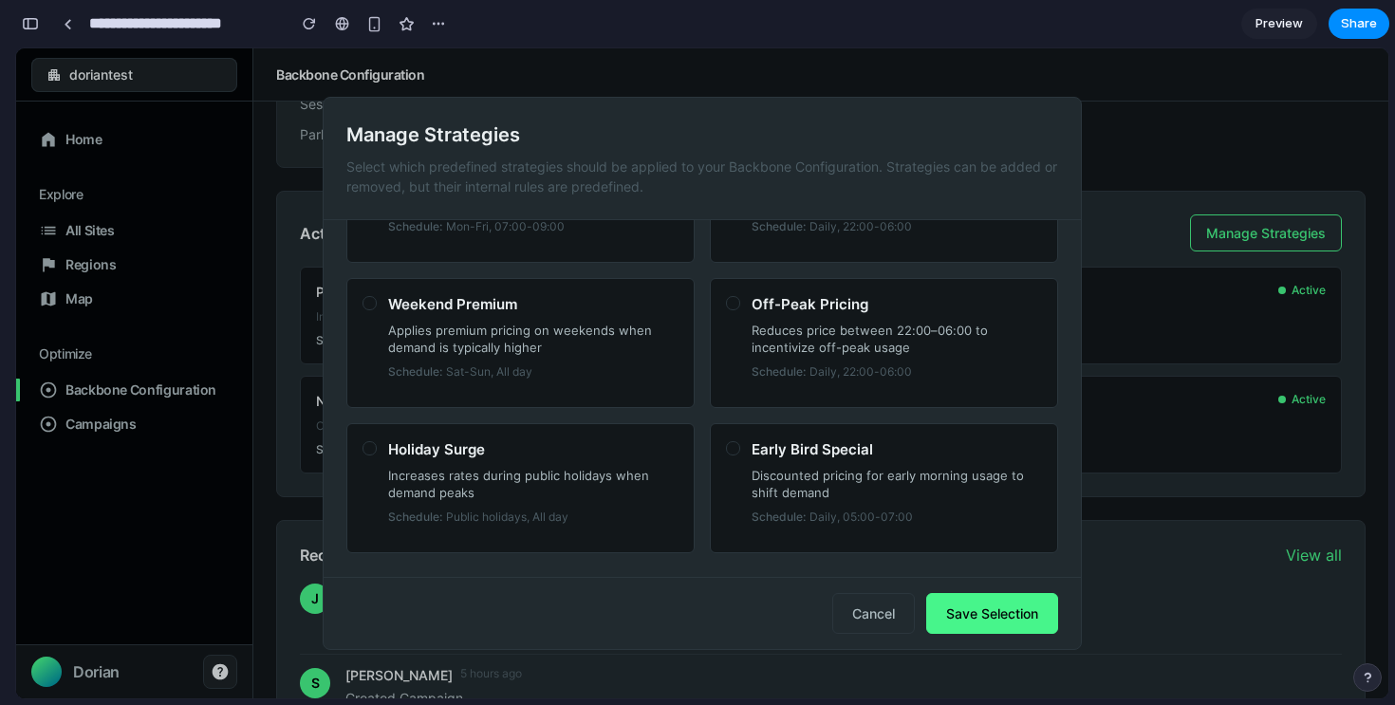
scroll to position [0, 0]
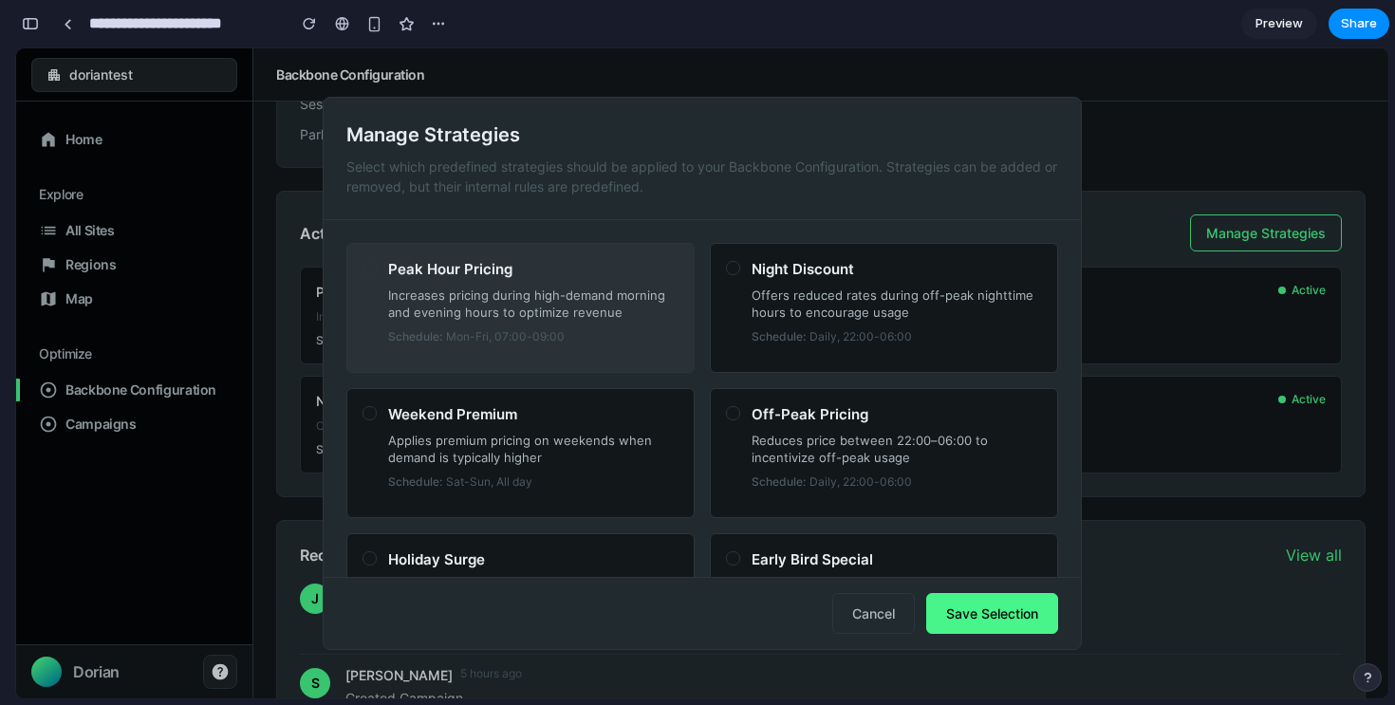
click at [612, 322] on div "Peak Hour Pricing Increases pricing during high-demand morning and evening hour…" at bounding box center [533, 302] width 290 height 86
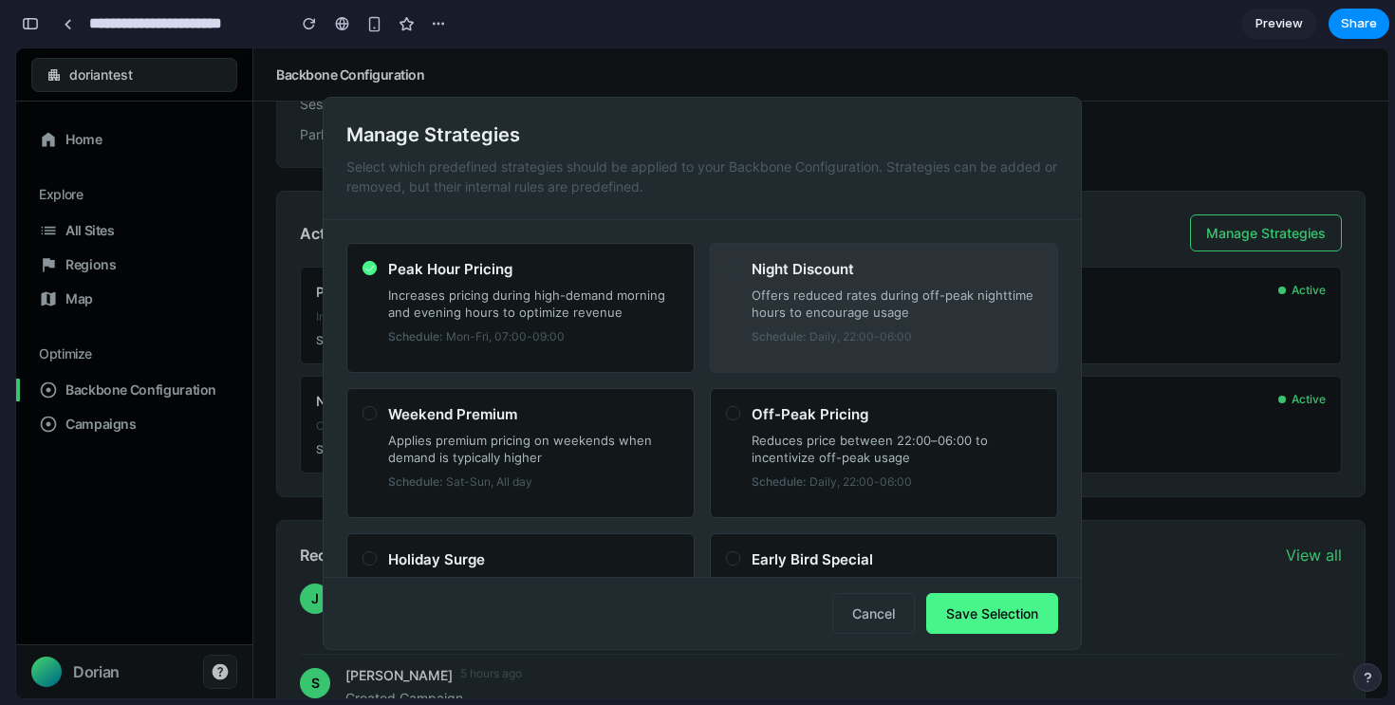
click at [898, 333] on span "Daily, 22:00-06:00" at bounding box center [860, 336] width 102 height 17
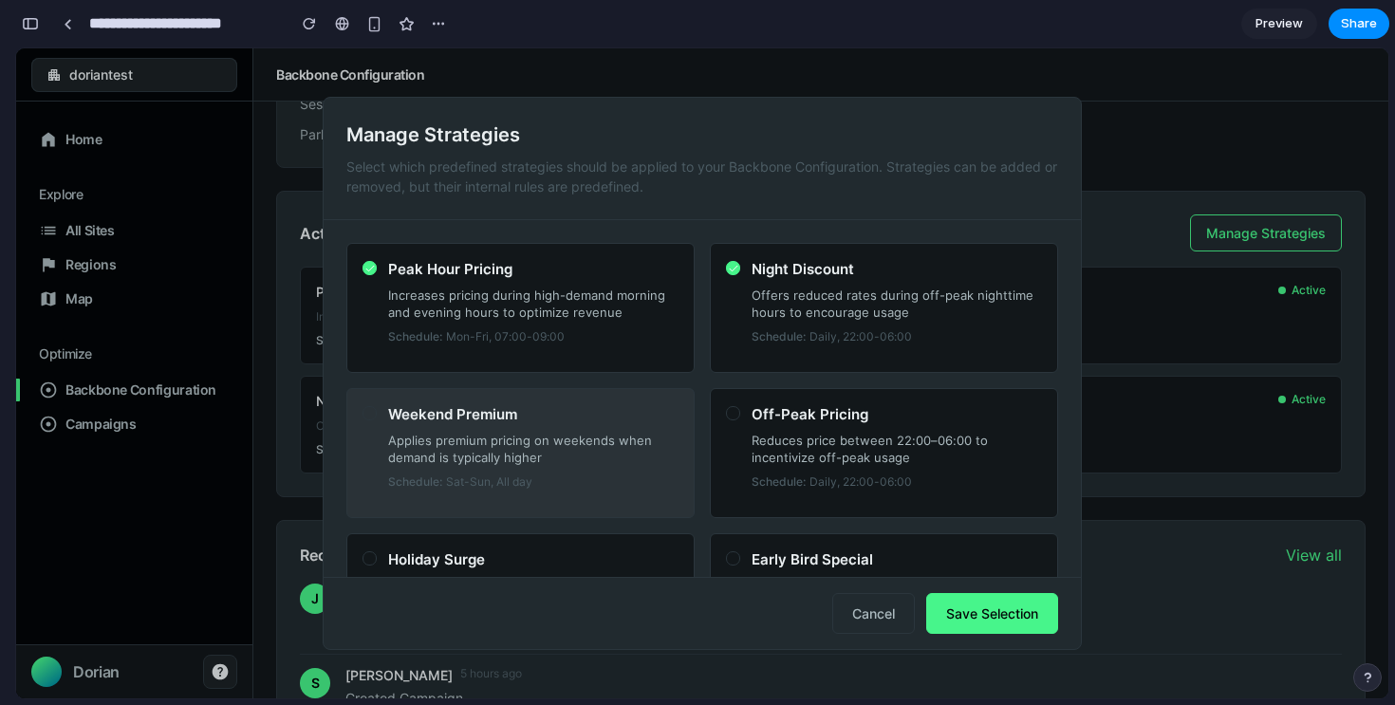
click at [643, 461] on p "Applies premium pricing on weekends when demand is typically higher" at bounding box center [533, 449] width 290 height 34
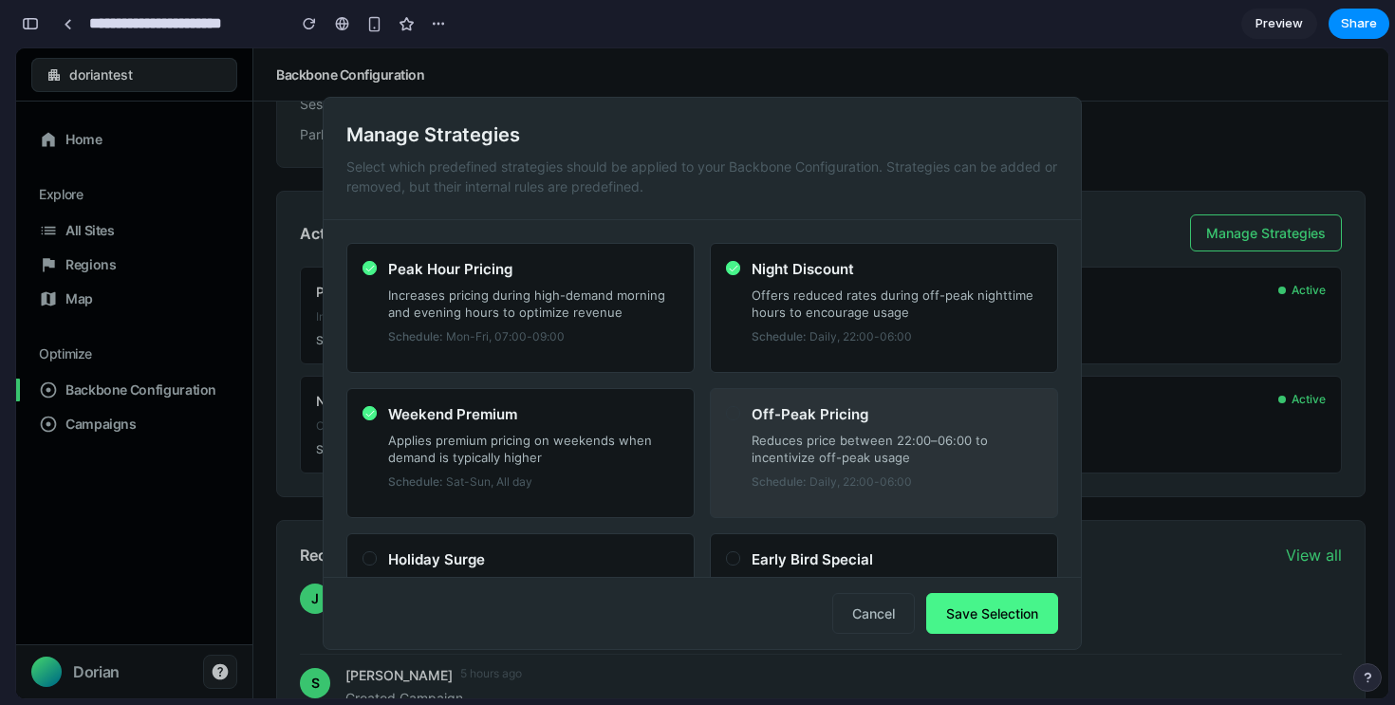
click at [775, 448] on p "Reduces price between 22:00–06:00 to incentivize off-peak usage" at bounding box center [896, 449] width 290 height 34
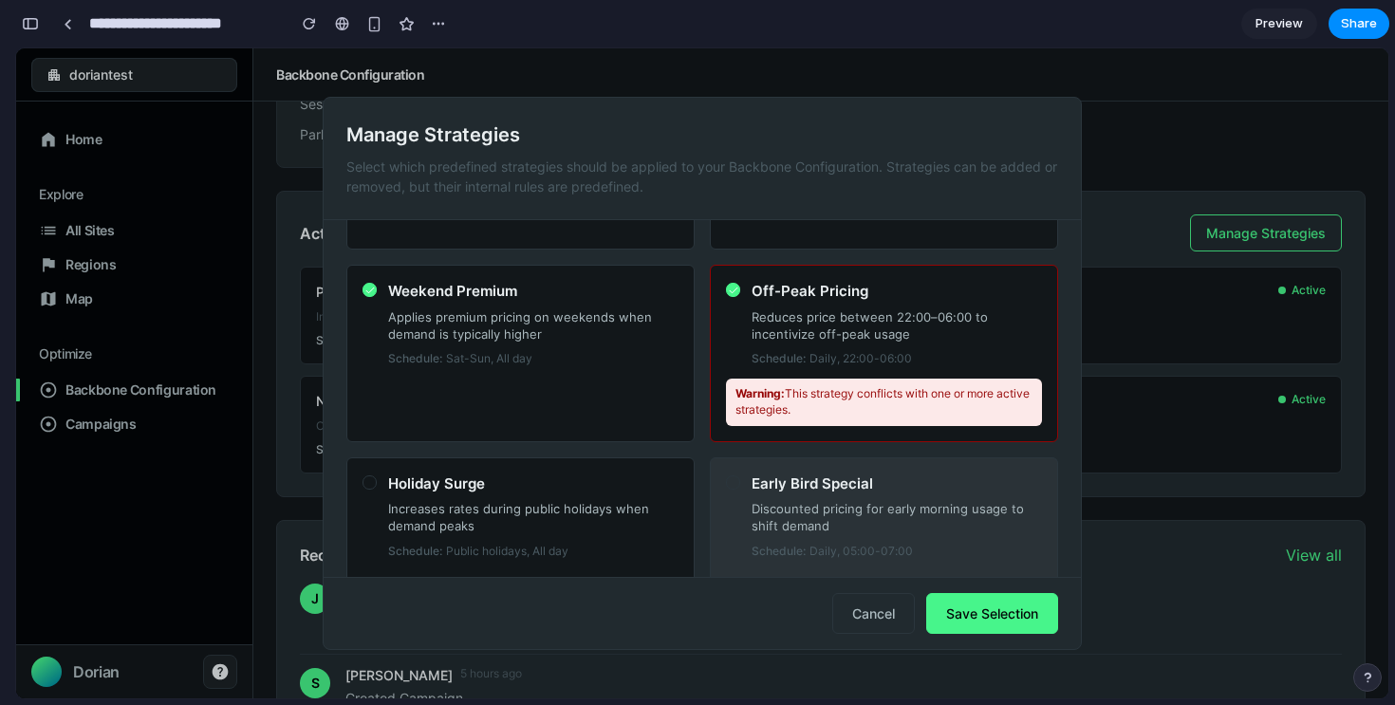
click at [849, 497] on div "Early Bird Special Discounted pricing for early morning usage to shift demand S…" at bounding box center [896, 516] width 290 height 86
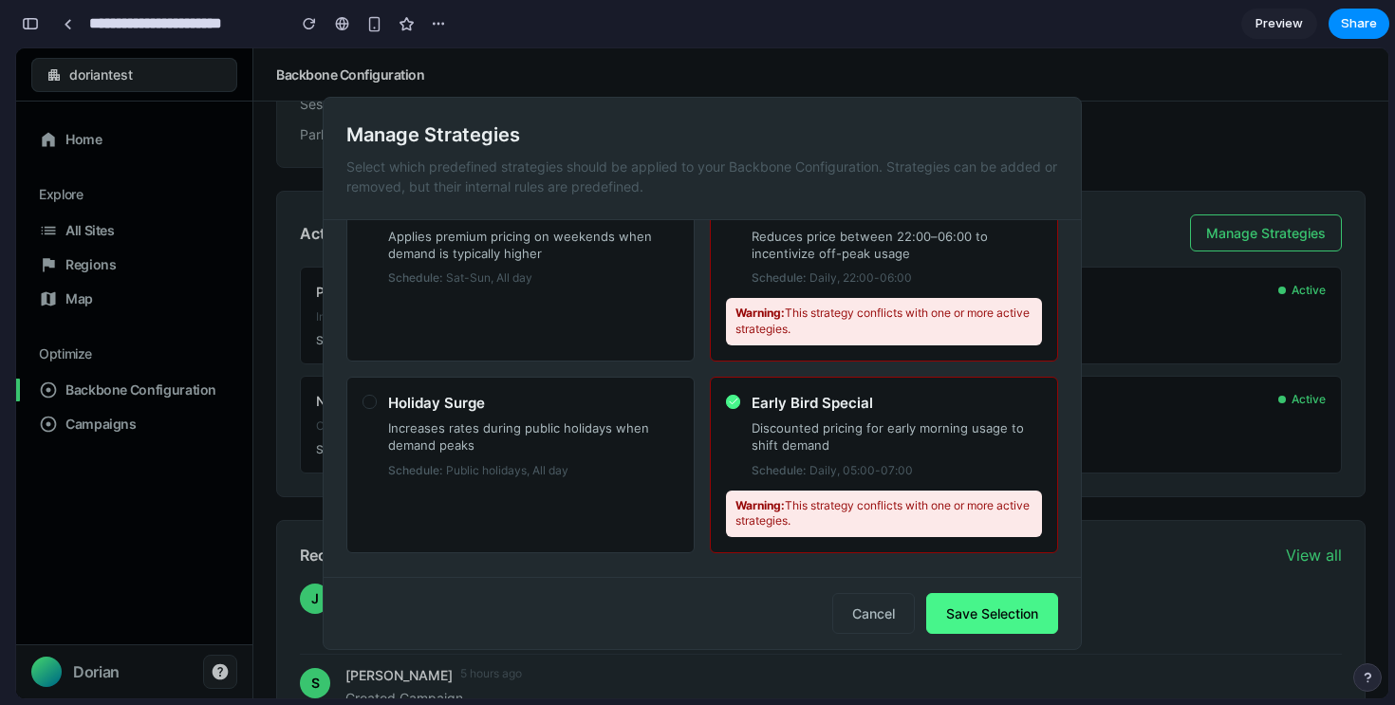
click at [650, 435] on p "Increases rates during public holidays when demand peaks" at bounding box center [533, 436] width 290 height 34
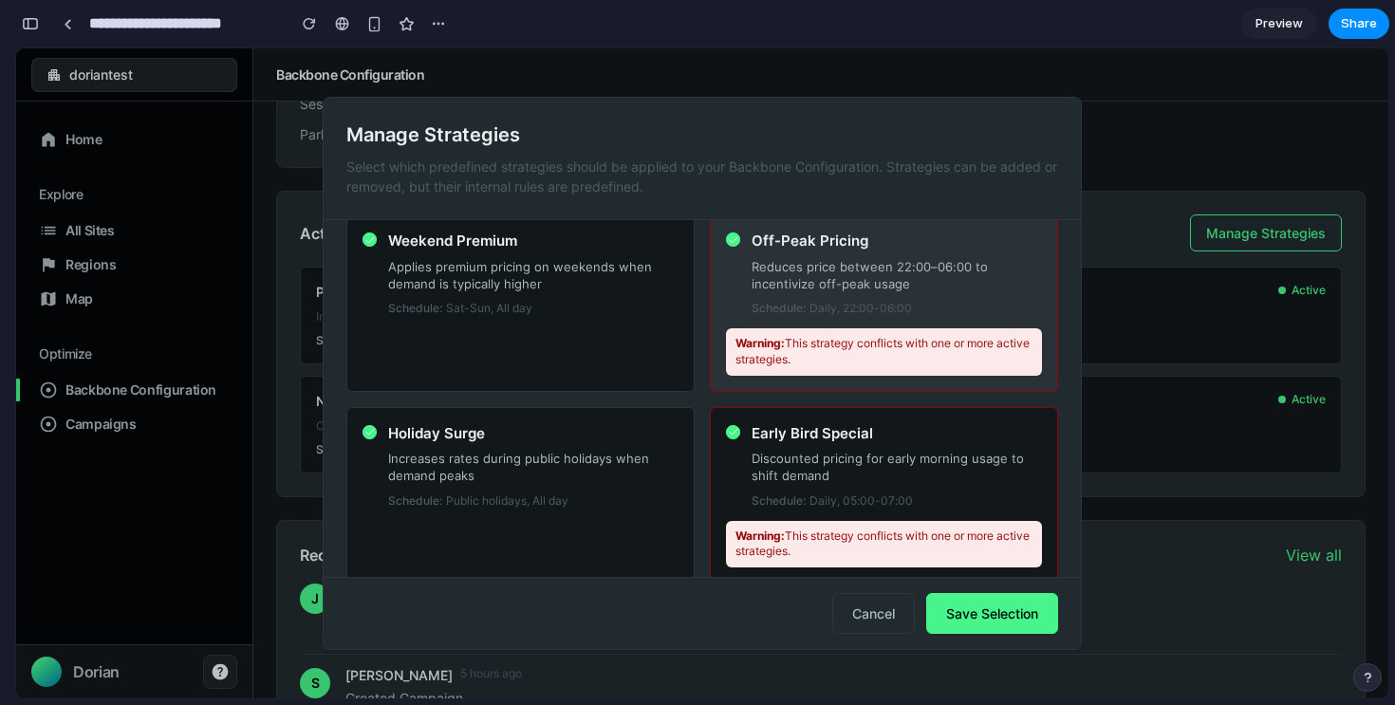
click at [748, 265] on div "Off-Peak Pricing Reduces price between 22:00–06:00 to incentivize off-peak usag…" at bounding box center [884, 274] width 316 height 86
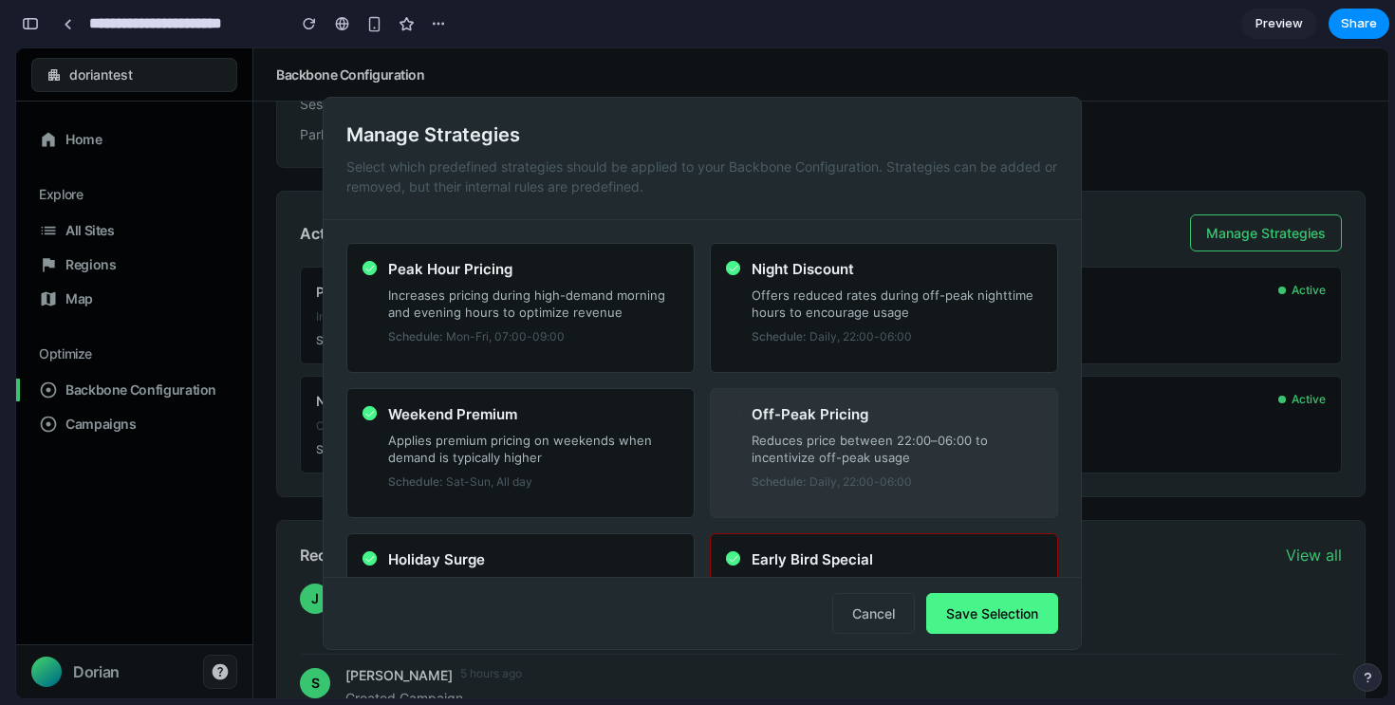
scroll to position [157, 0]
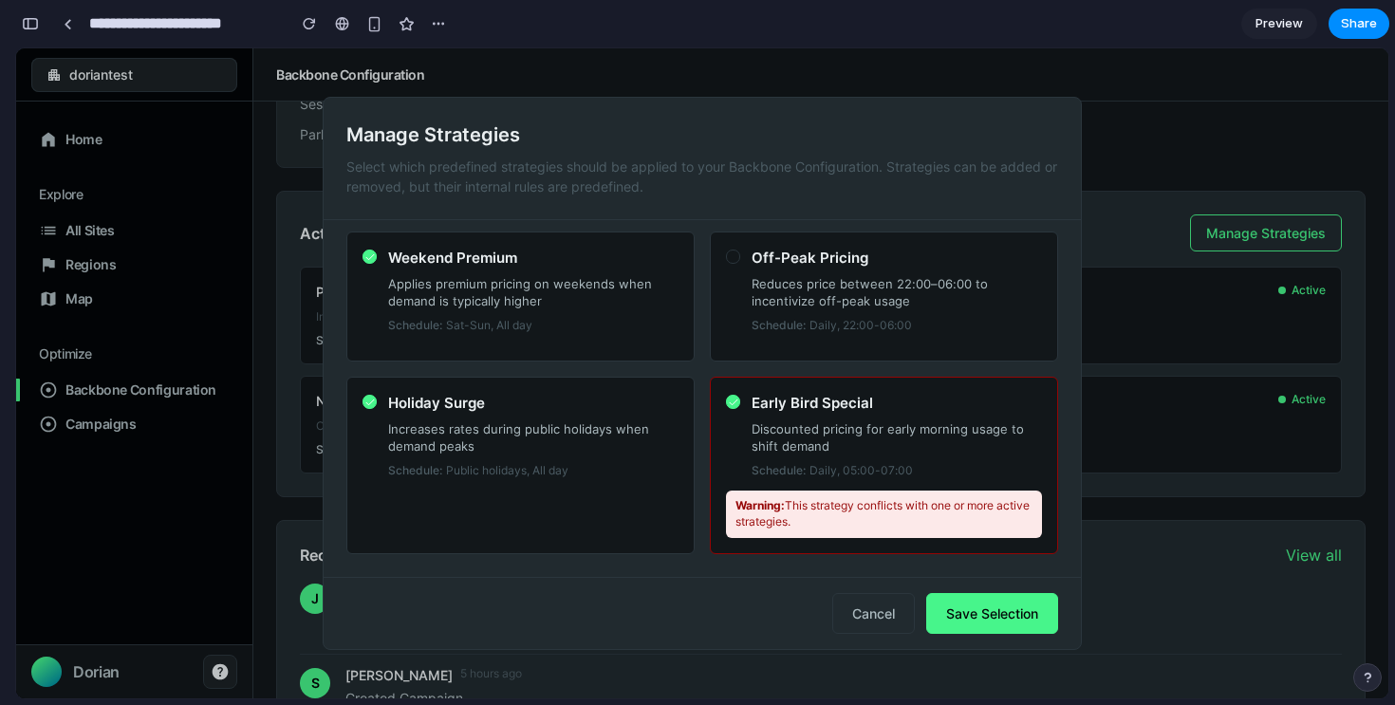
click at [968, 620] on button "Save Selection" at bounding box center [992, 613] width 132 height 41
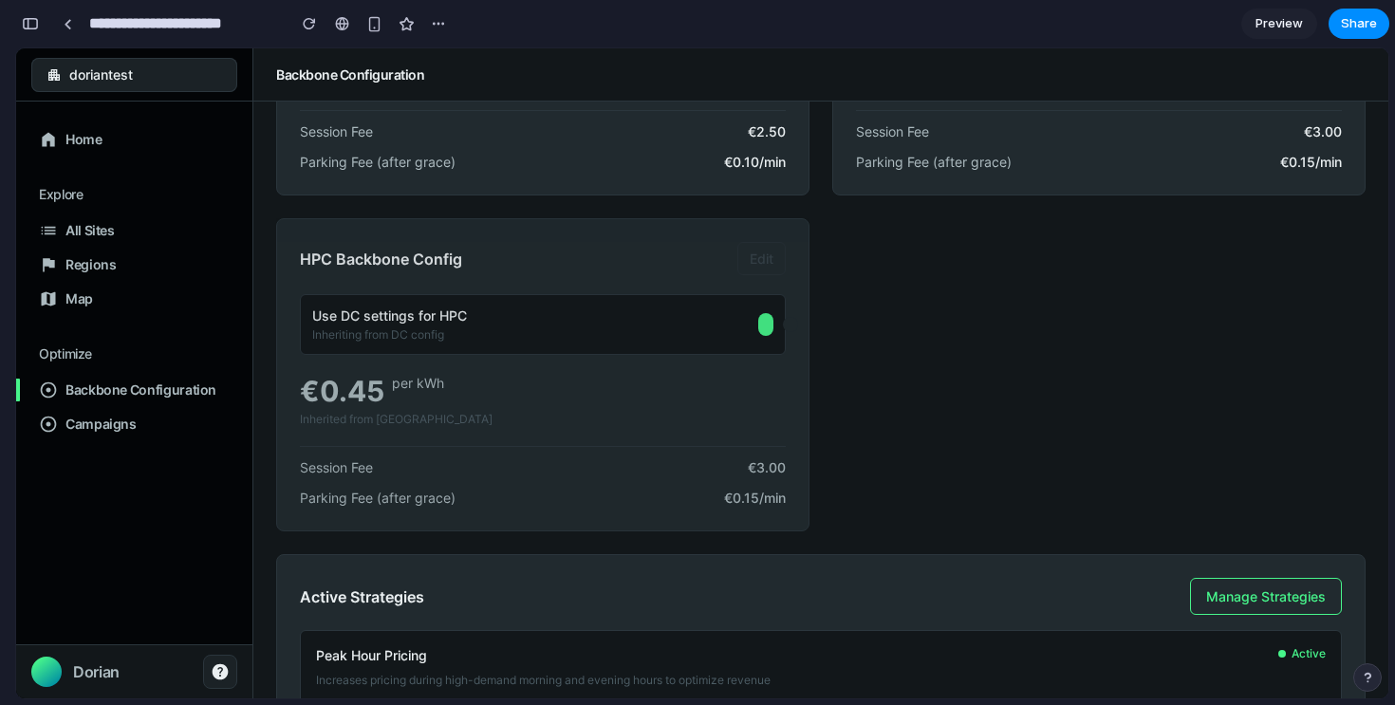
scroll to position [0, 0]
